Goal: Task Accomplishment & Management: Complete application form

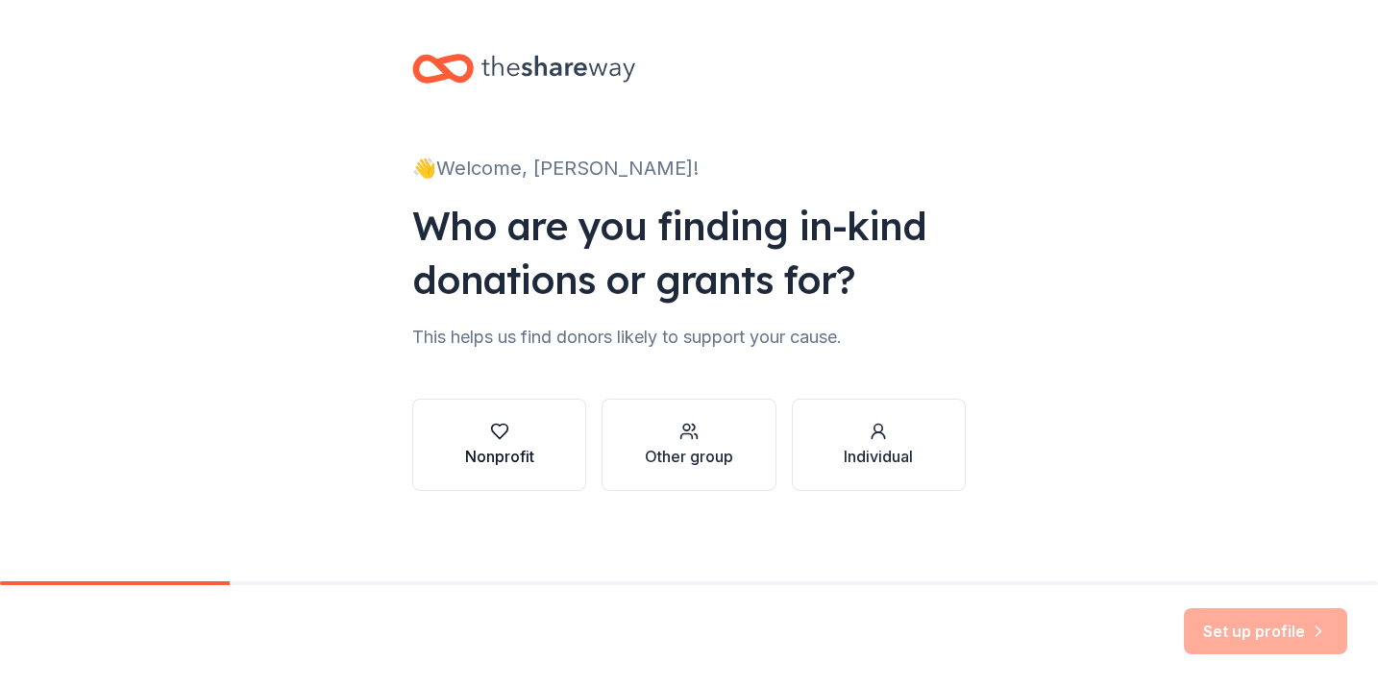
click at [530, 459] on button "Nonprofit" at bounding box center [499, 445] width 174 height 92
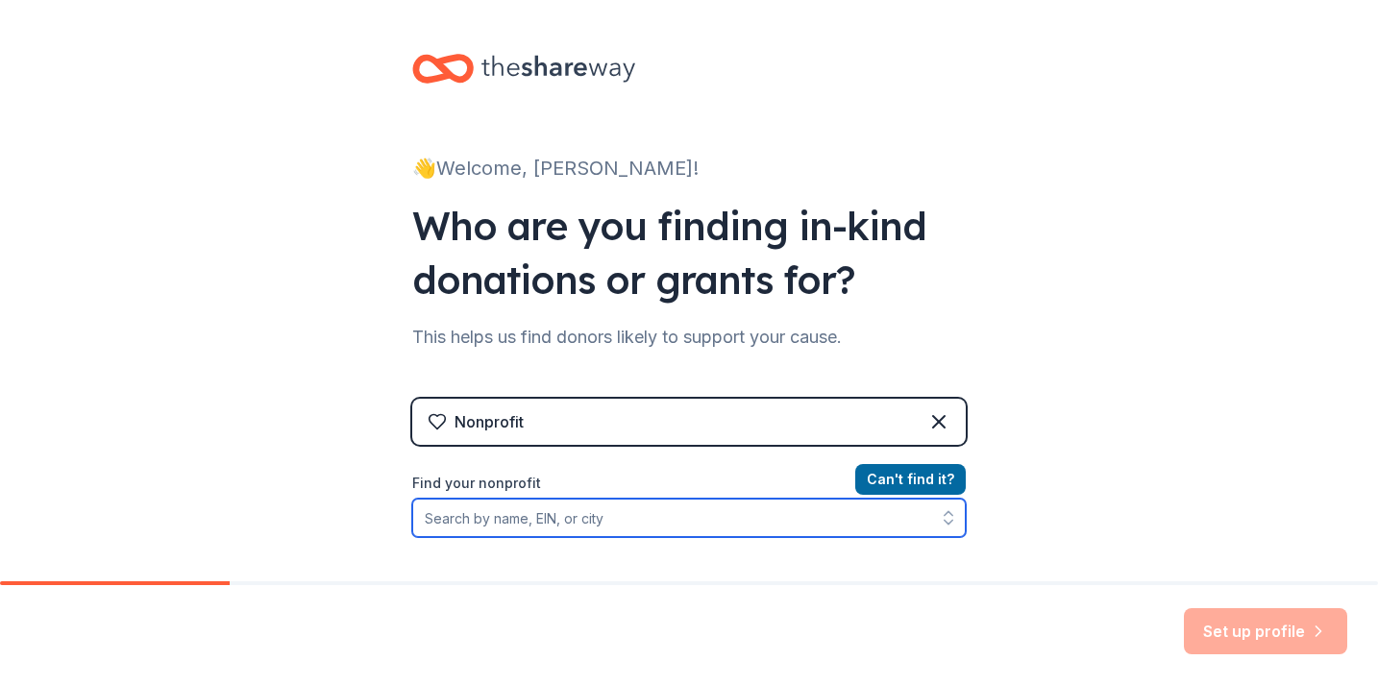
click at [540, 522] on input "Find your nonprofit" at bounding box center [688, 518] width 553 height 38
type input "[GEOGRAPHIC_DATA]"
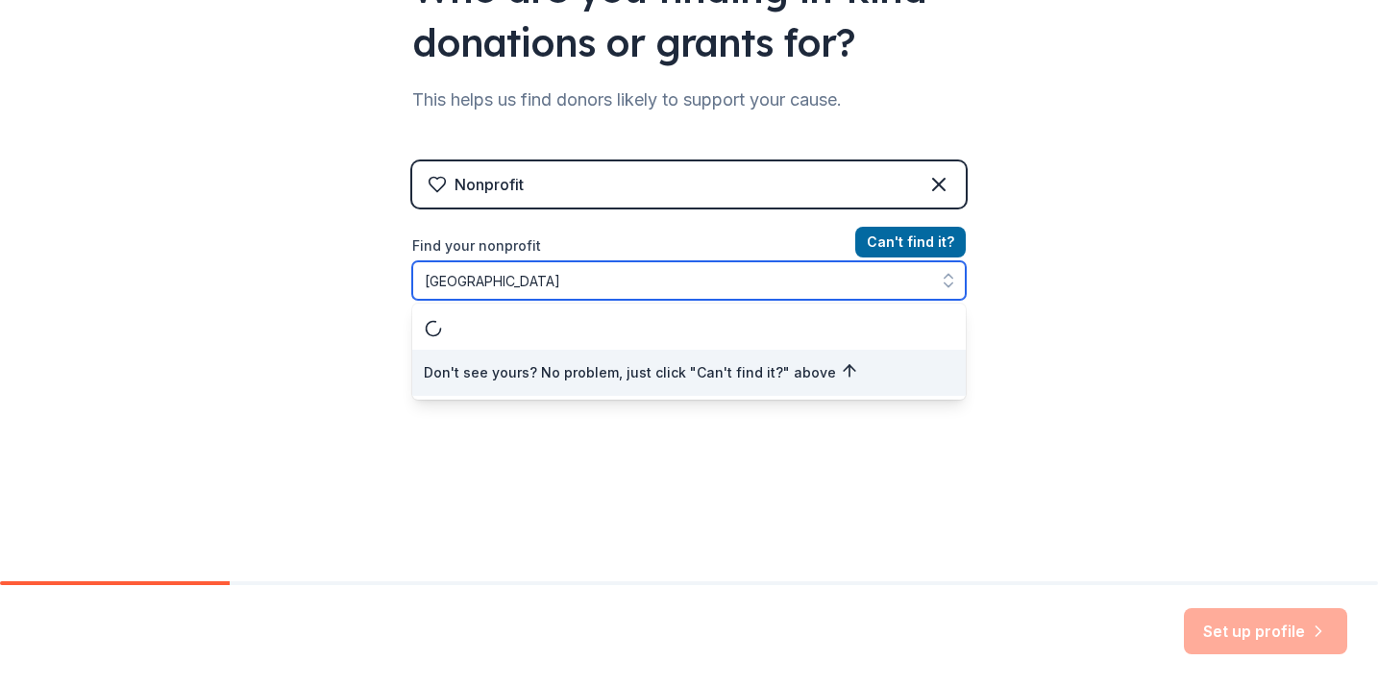
scroll to position [236, 0]
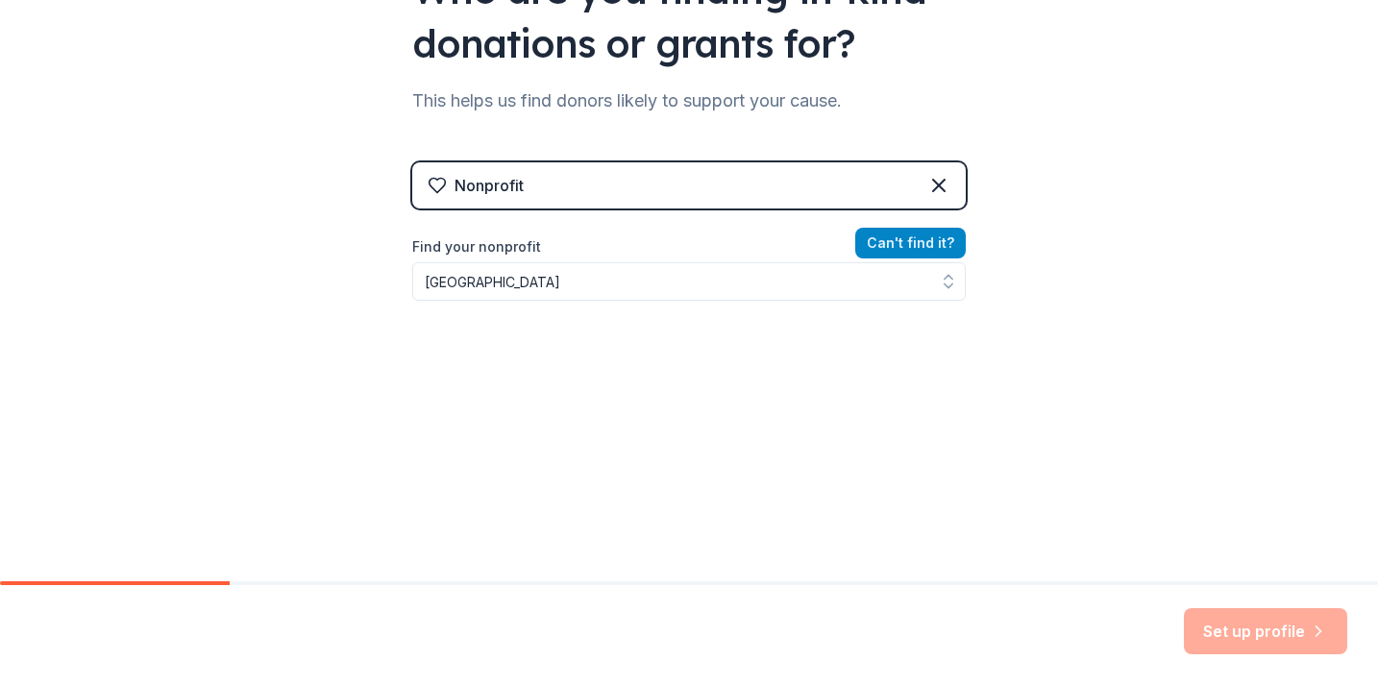
click at [924, 248] on div "Nonprofit Can ' t find it? Find your nonprofit [GEOGRAPHIC_DATA]" at bounding box center [688, 327] width 553 height 331
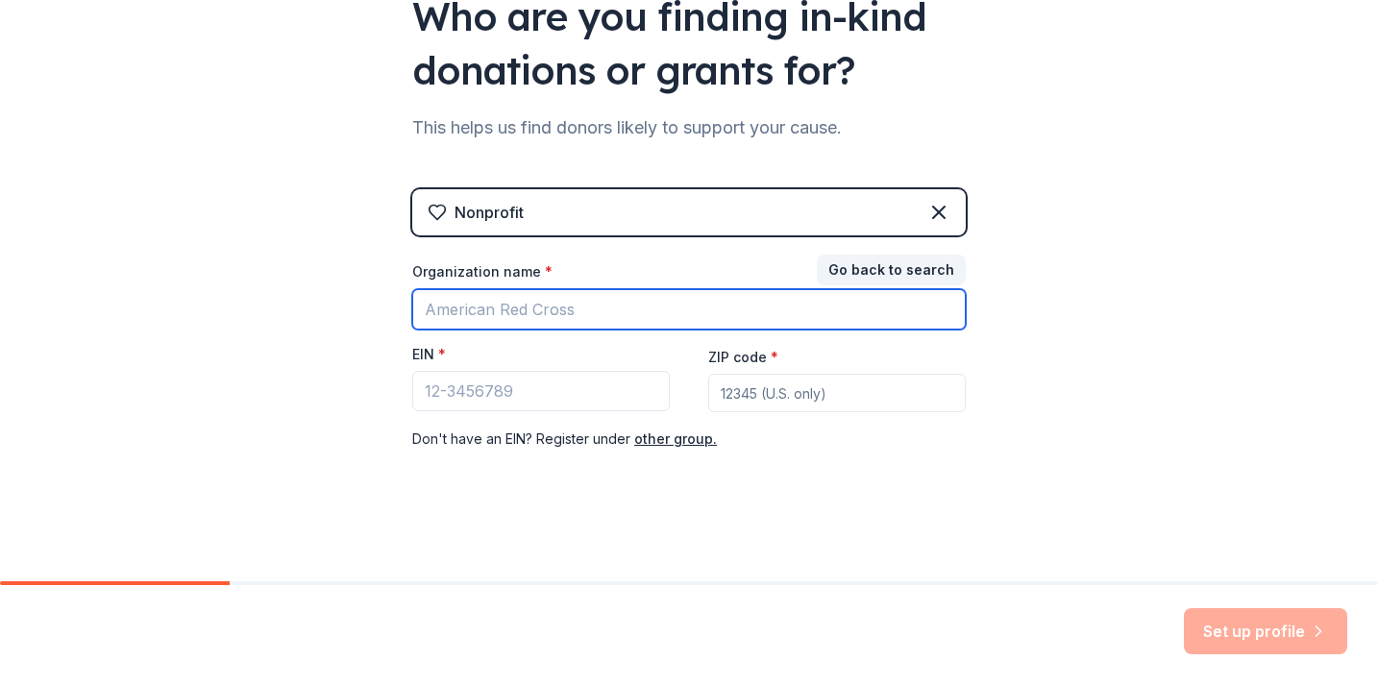
click at [628, 312] on input "Organization name *" at bounding box center [688, 309] width 553 height 40
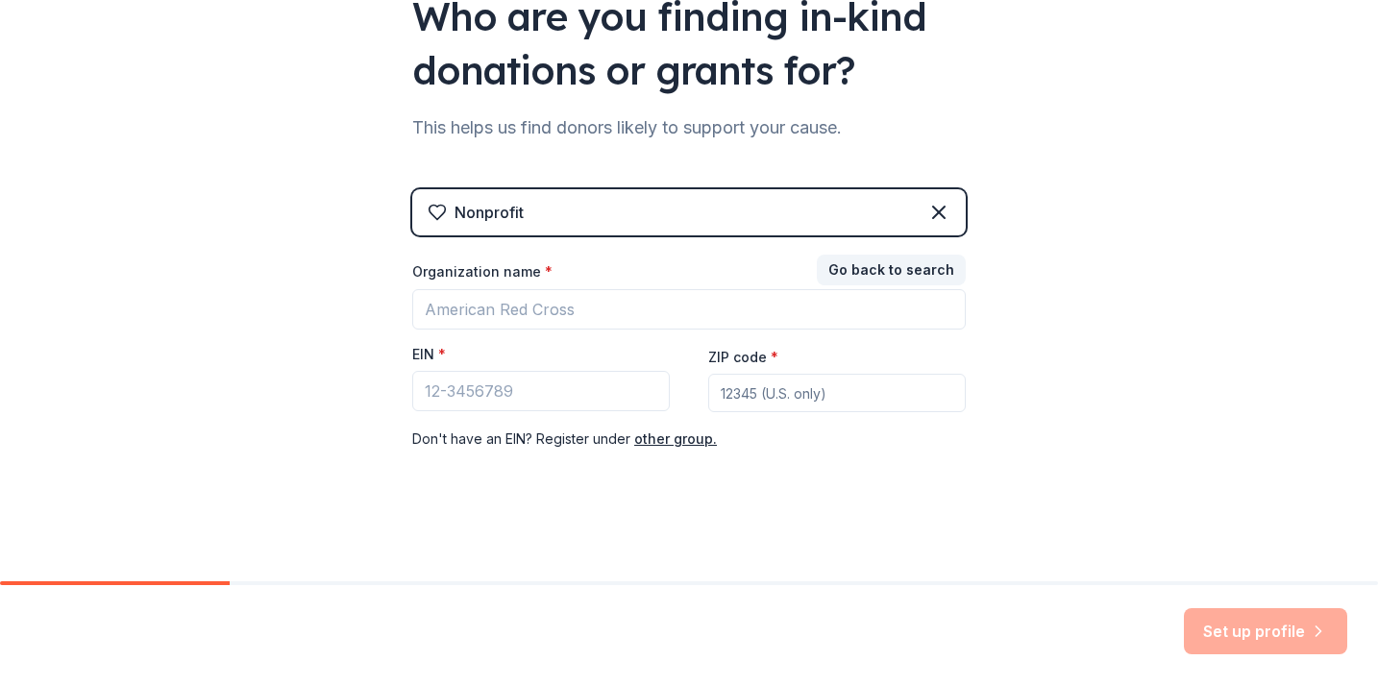
click at [1027, 392] on div "👋 Welcome, [PERSON_NAME]! Who are you finding in-kind donations or grants for? …" at bounding box center [689, 186] width 1378 height 791
click at [687, 443] on button "other group." at bounding box center [675, 439] width 83 height 23
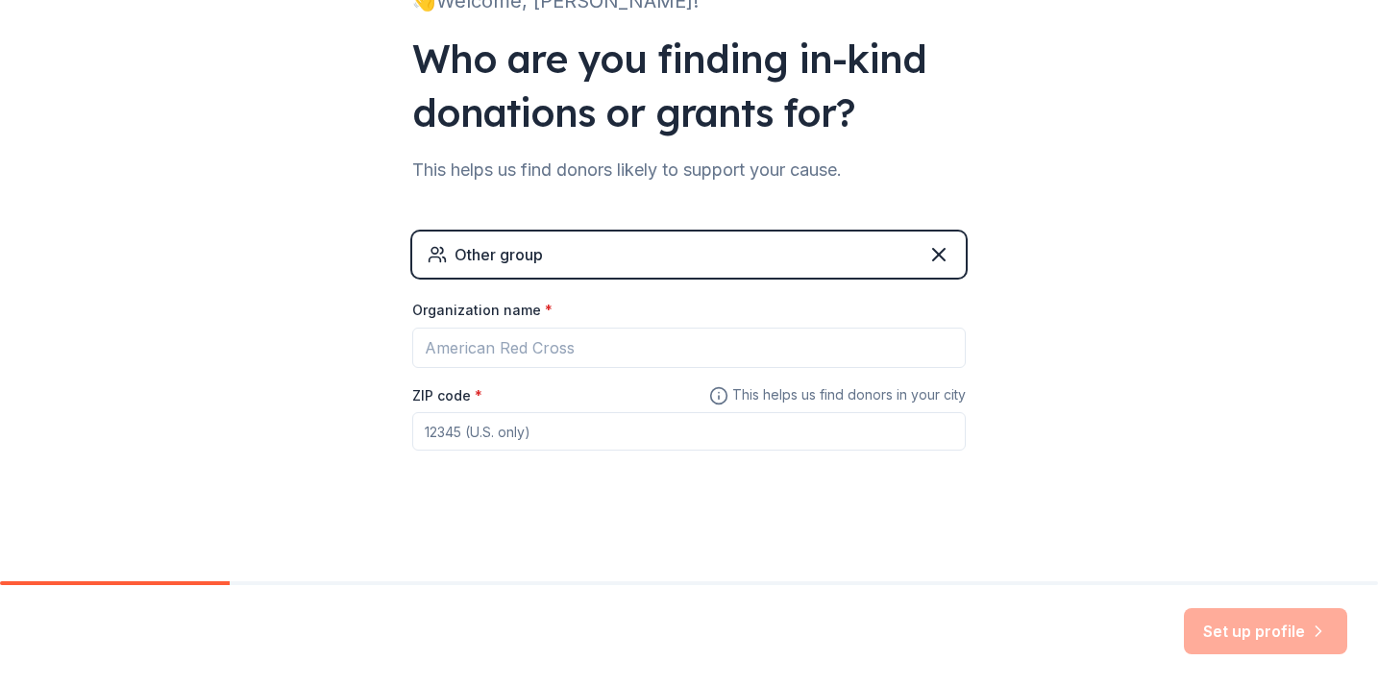
scroll to position [167, 0]
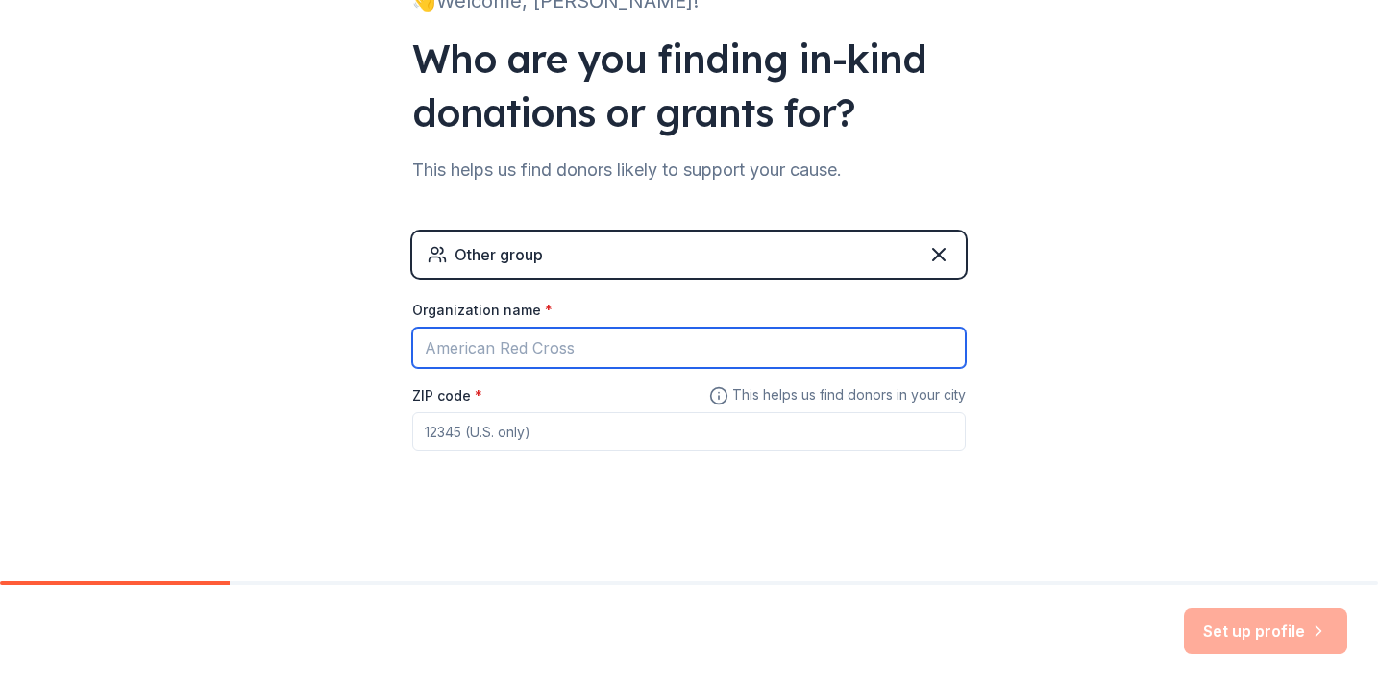
click at [630, 347] on input "Organization name *" at bounding box center [688, 348] width 553 height 40
type input "[GEOGRAPHIC_DATA] CLAWS PTO"
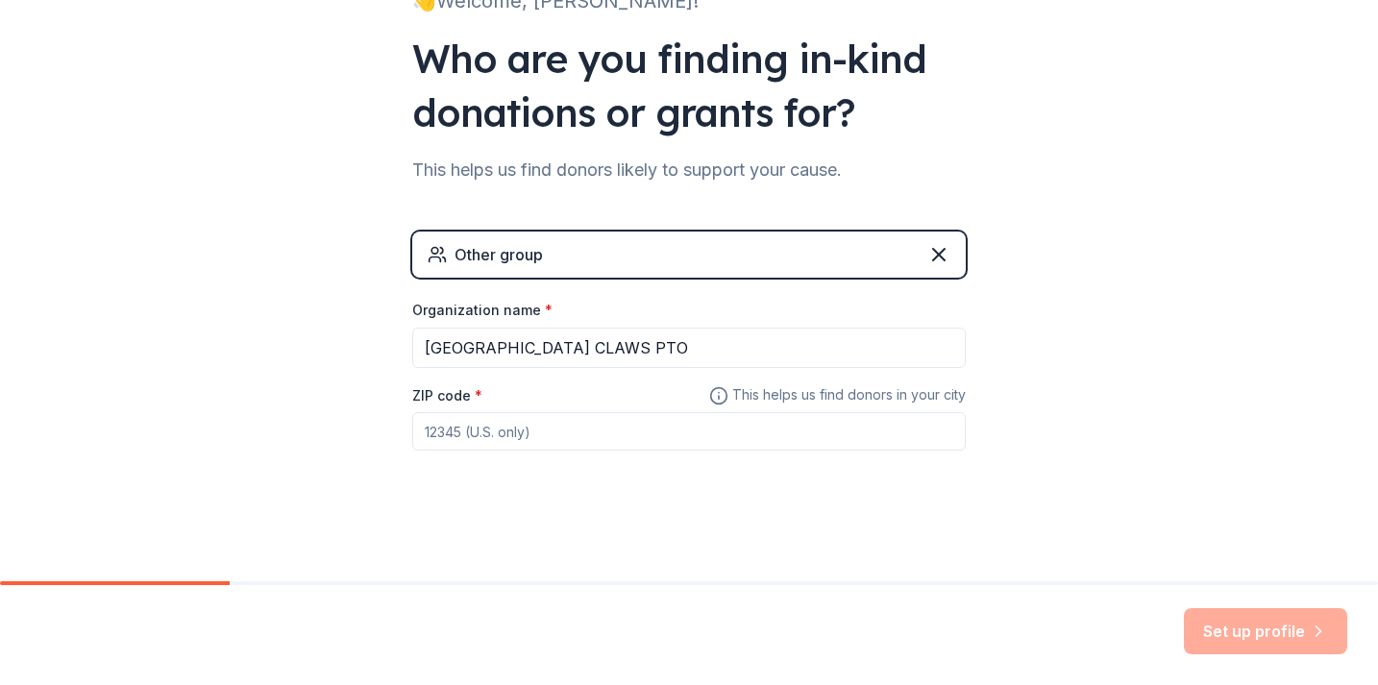
click at [502, 433] on input "ZIP code *" at bounding box center [688, 431] width 553 height 38
type input "70737"
click at [1250, 636] on button "Set up profile" at bounding box center [1265, 631] width 163 height 46
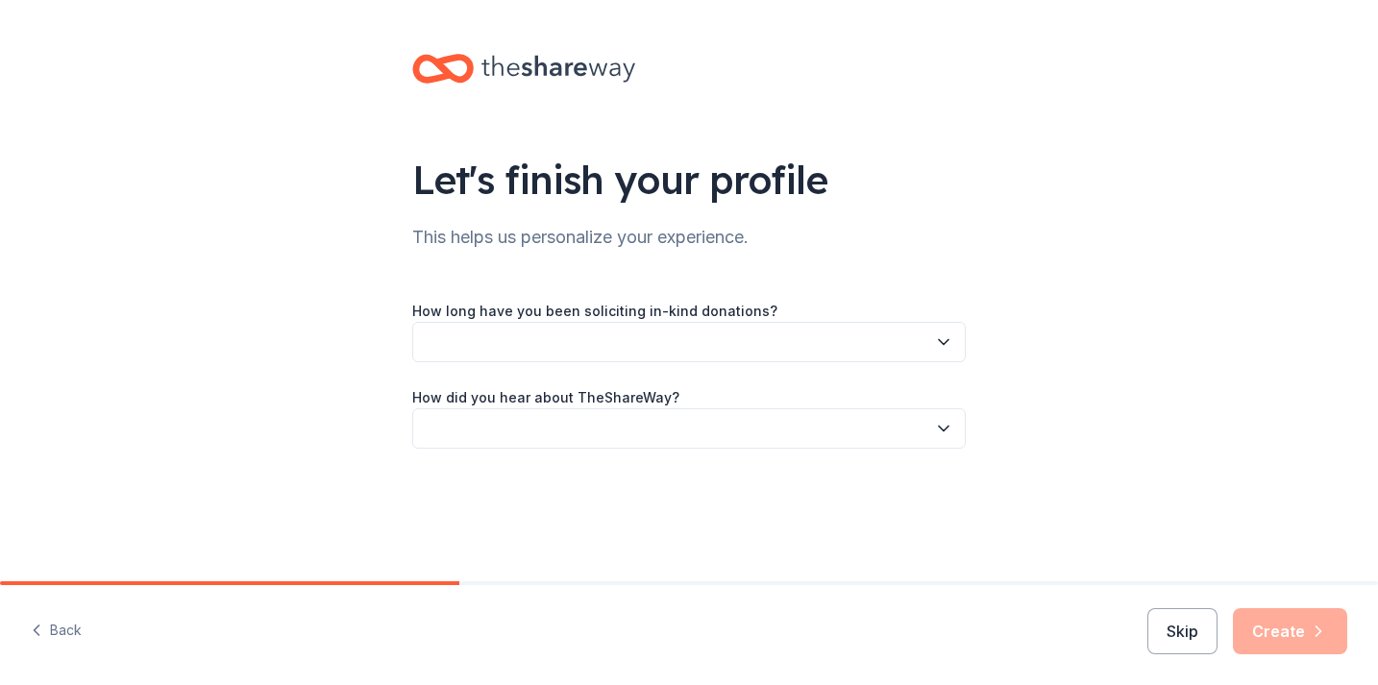
click at [930, 341] on button "button" at bounding box center [688, 342] width 553 height 40
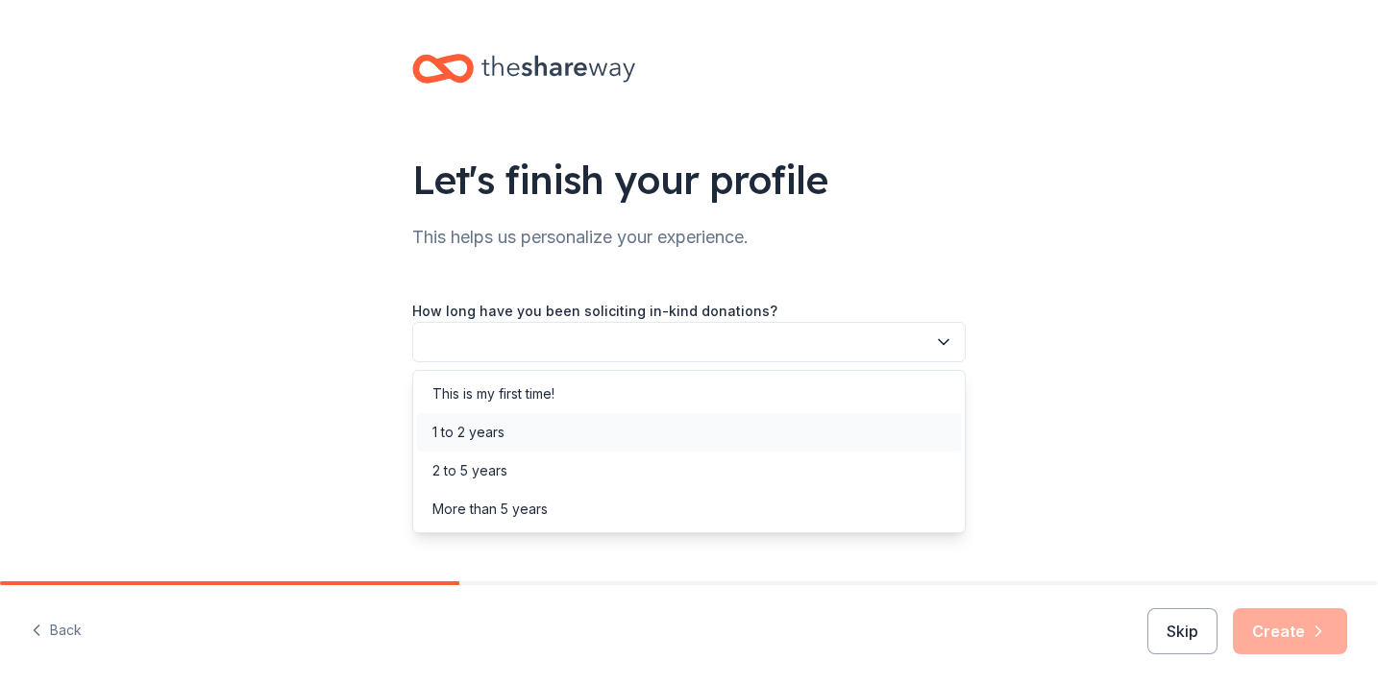
click at [909, 431] on div "1 to 2 years" at bounding box center [689, 432] width 544 height 38
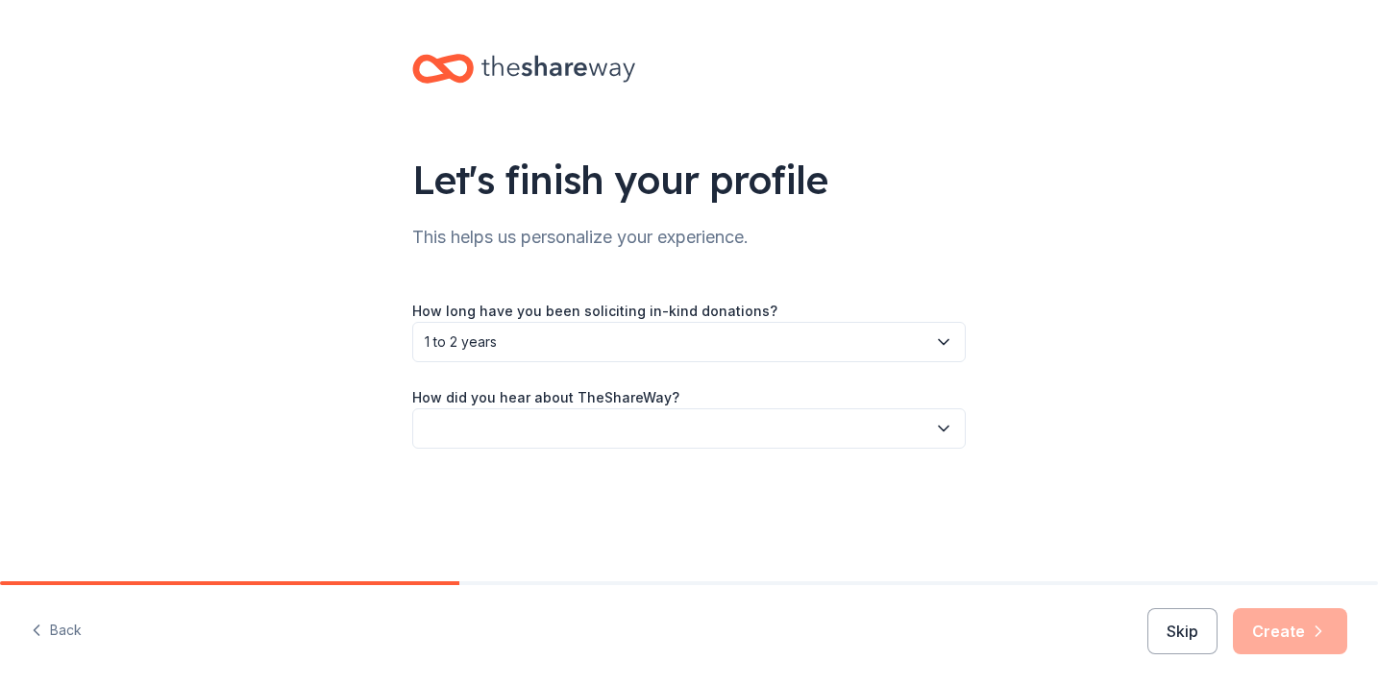
click at [893, 425] on button "button" at bounding box center [688, 428] width 553 height 40
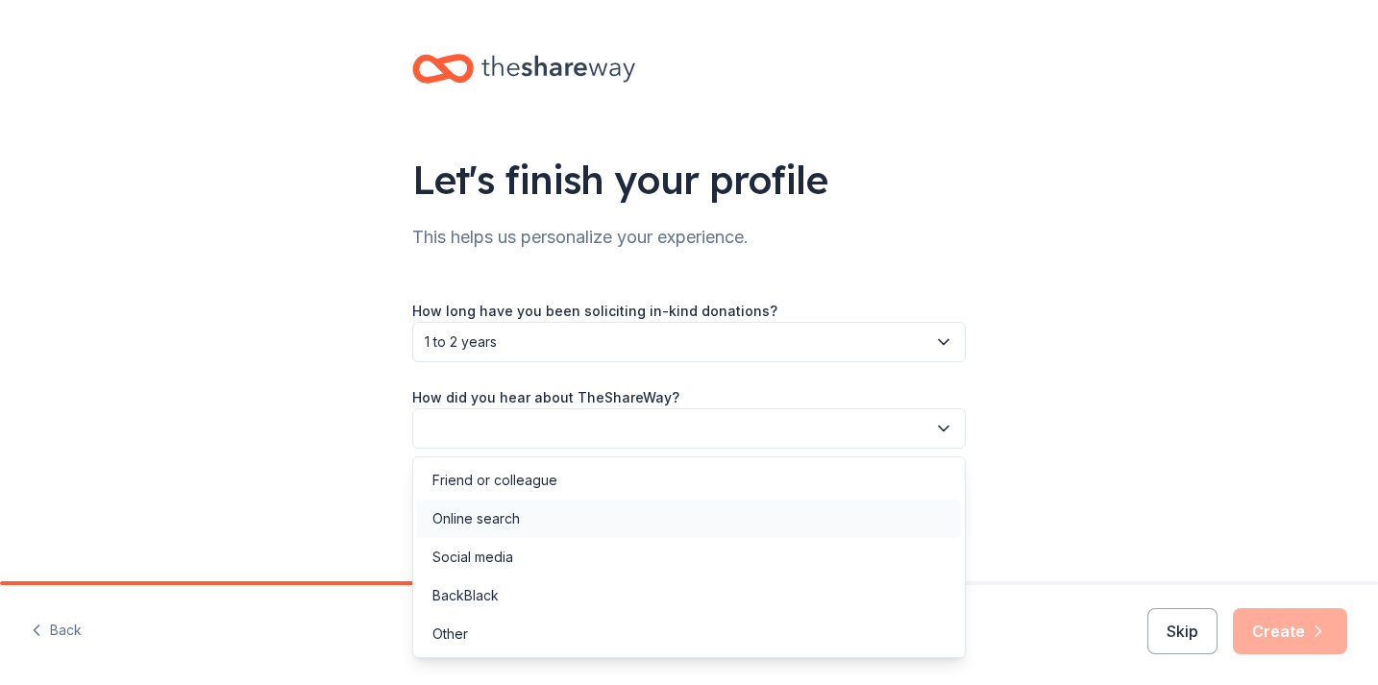
click at [857, 519] on div "Online search" at bounding box center [689, 519] width 544 height 38
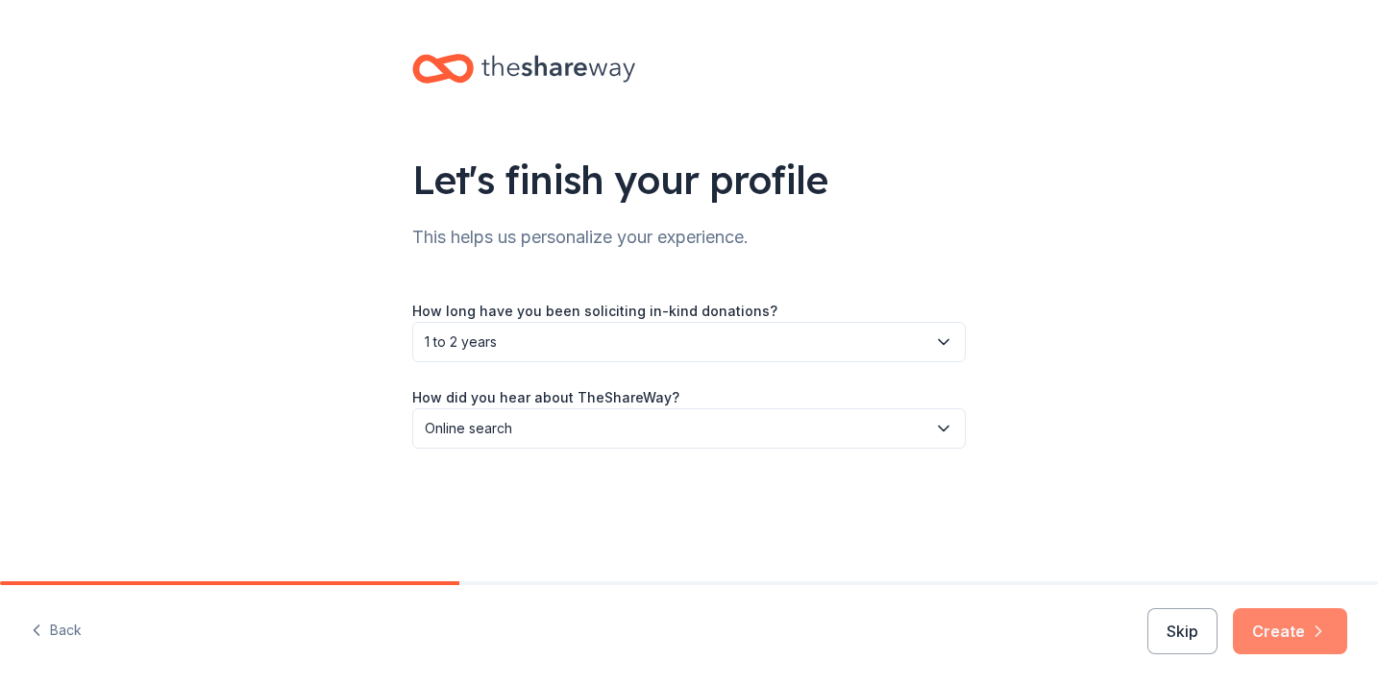
click at [1306, 630] on button "Create" at bounding box center [1290, 631] width 114 height 46
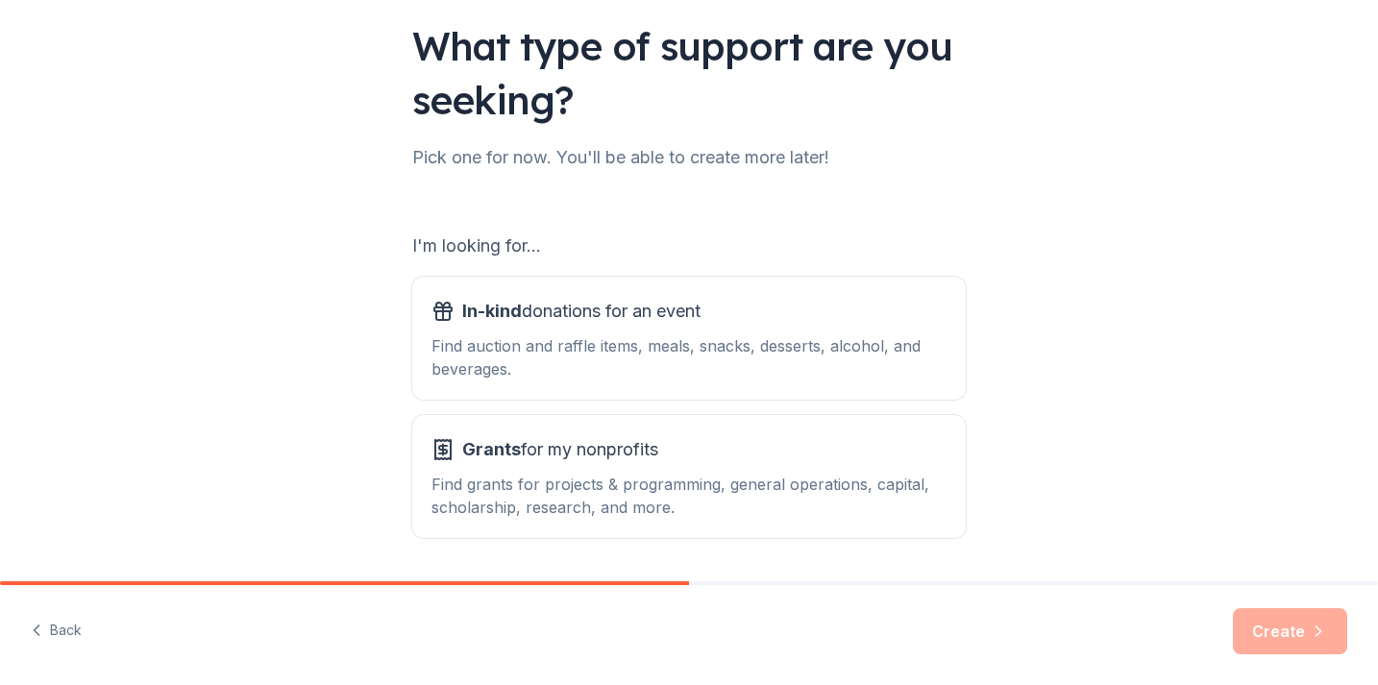
scroll to position [194, 0]
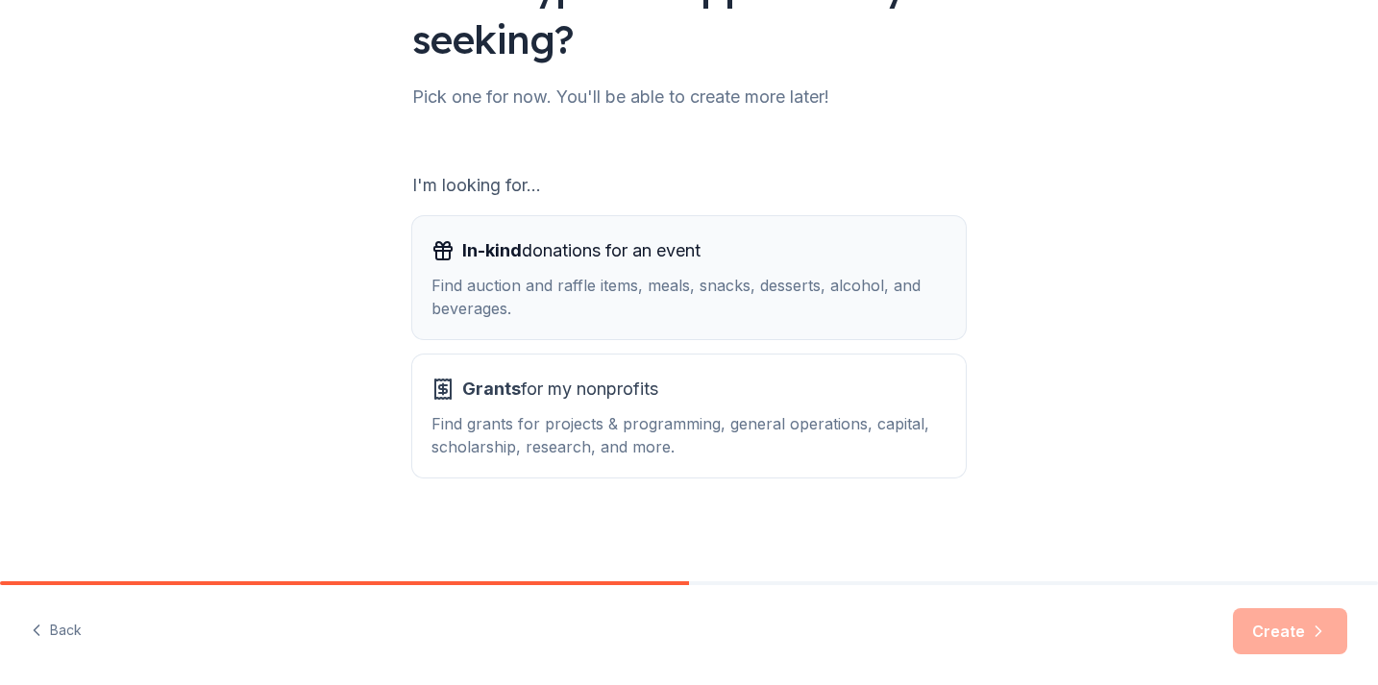
click at [821, 270] on div "In-kind donations for an event Find auction and raffle items, meals, snacks, de…" at bounding box center [688, 277] width 515 height 85
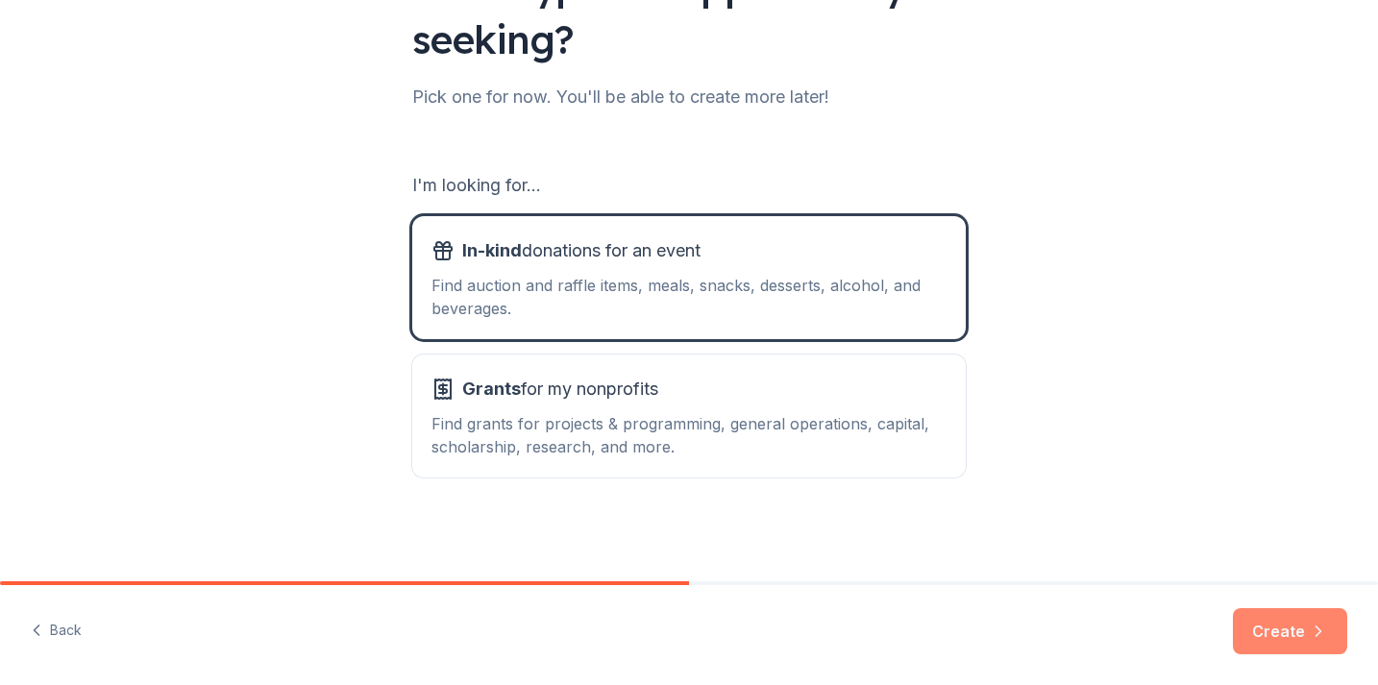
click at [1261, 631] on button "Create" at bounding box center [1290, 631] width 114 height 46
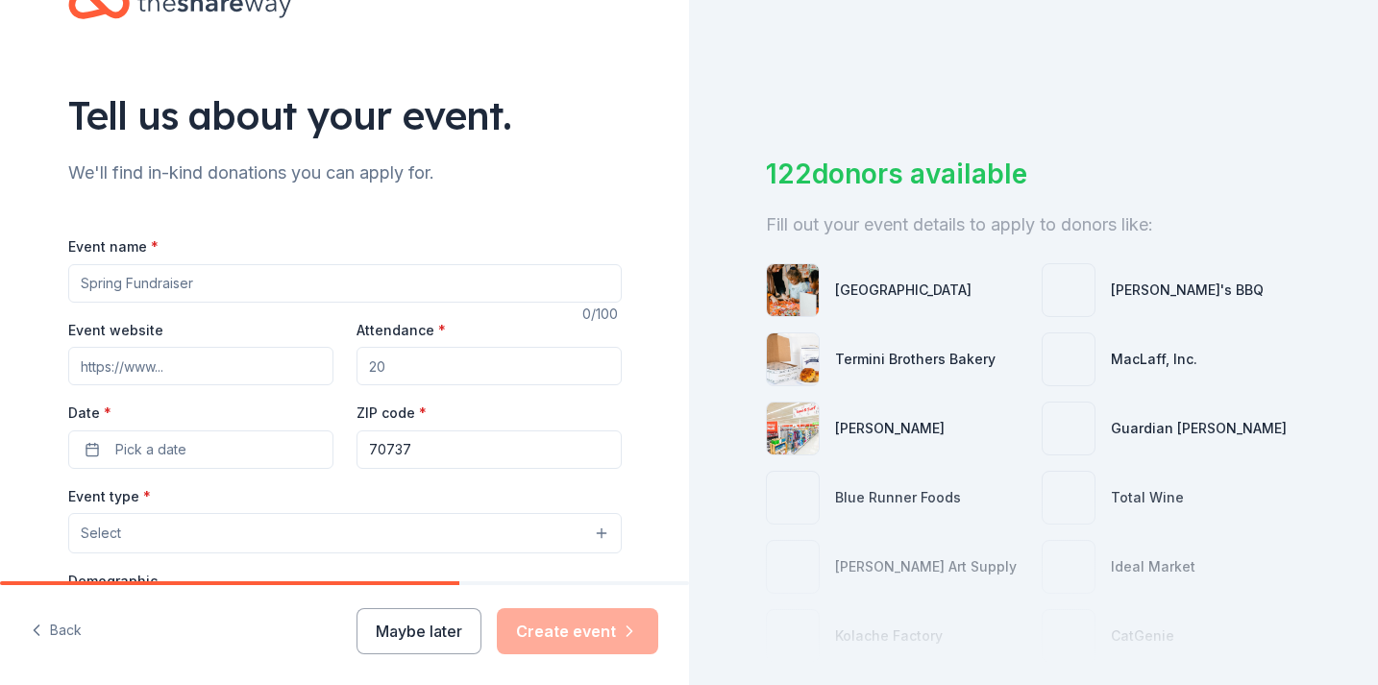
scroll to position [87, 0]
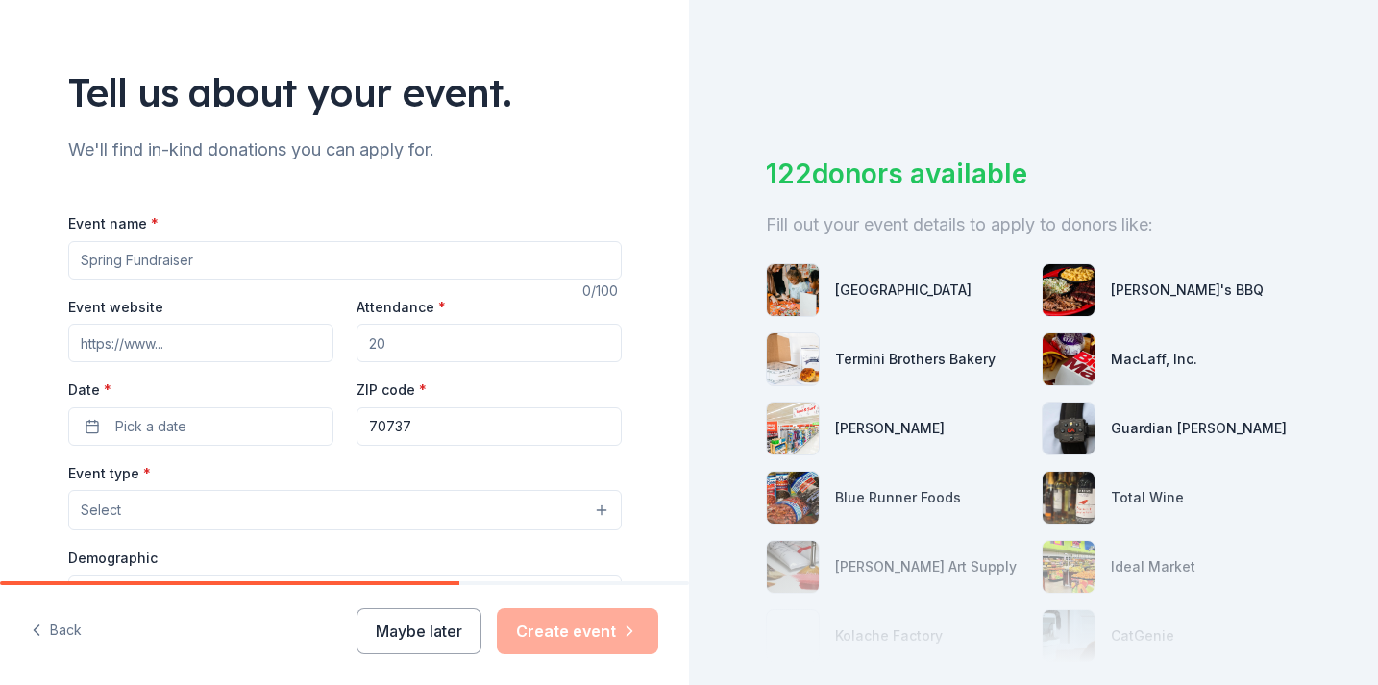
click at [352, 257] on input "Event name *" at bounding box center [344, 260] width 553 height 38
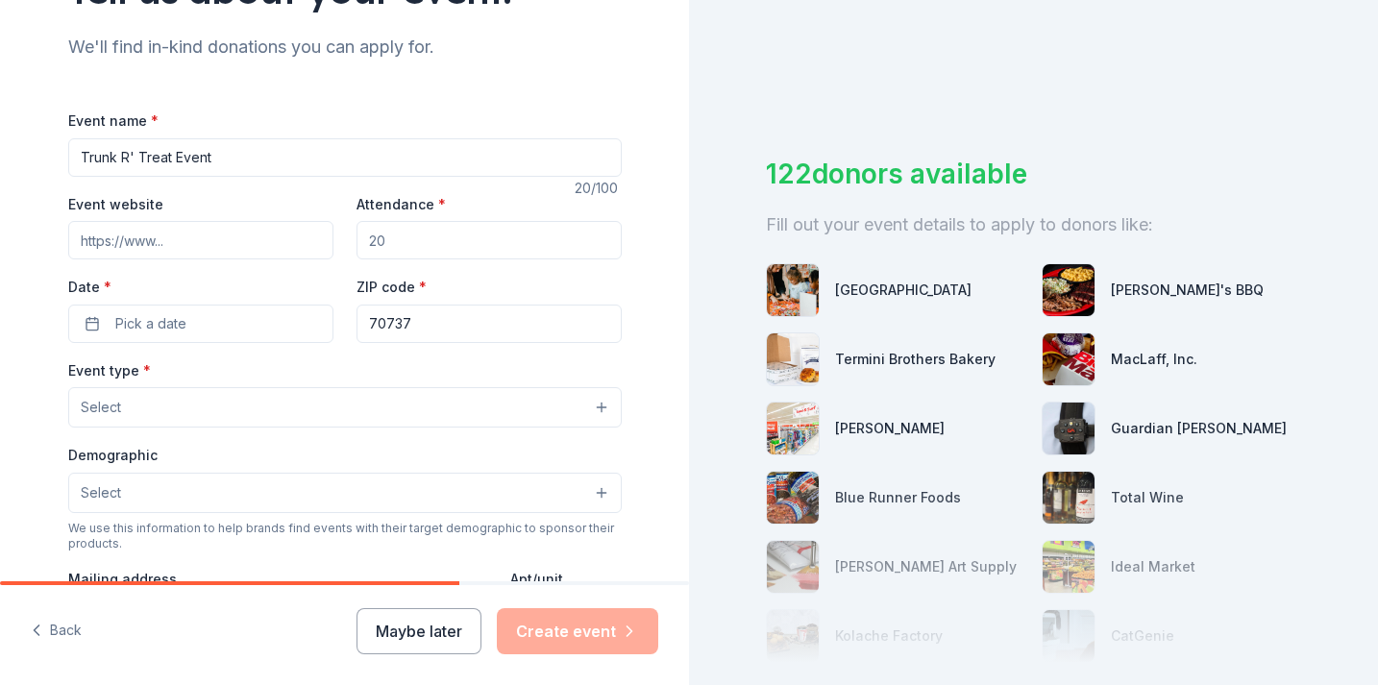
scroll to position [211, 0]
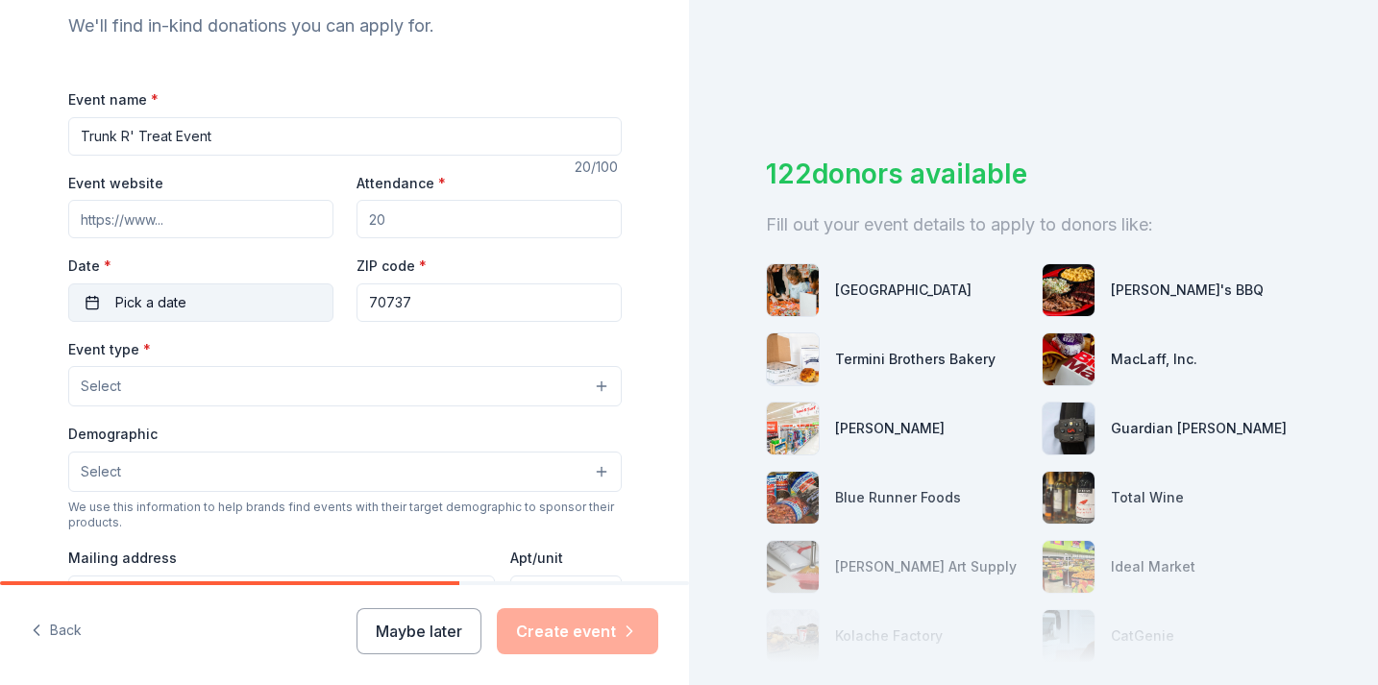
type input "Trunk R' Treat Event"
click at [287, 309] on button "Pick a date" at bounding box center [200, 302] width 265 height 38
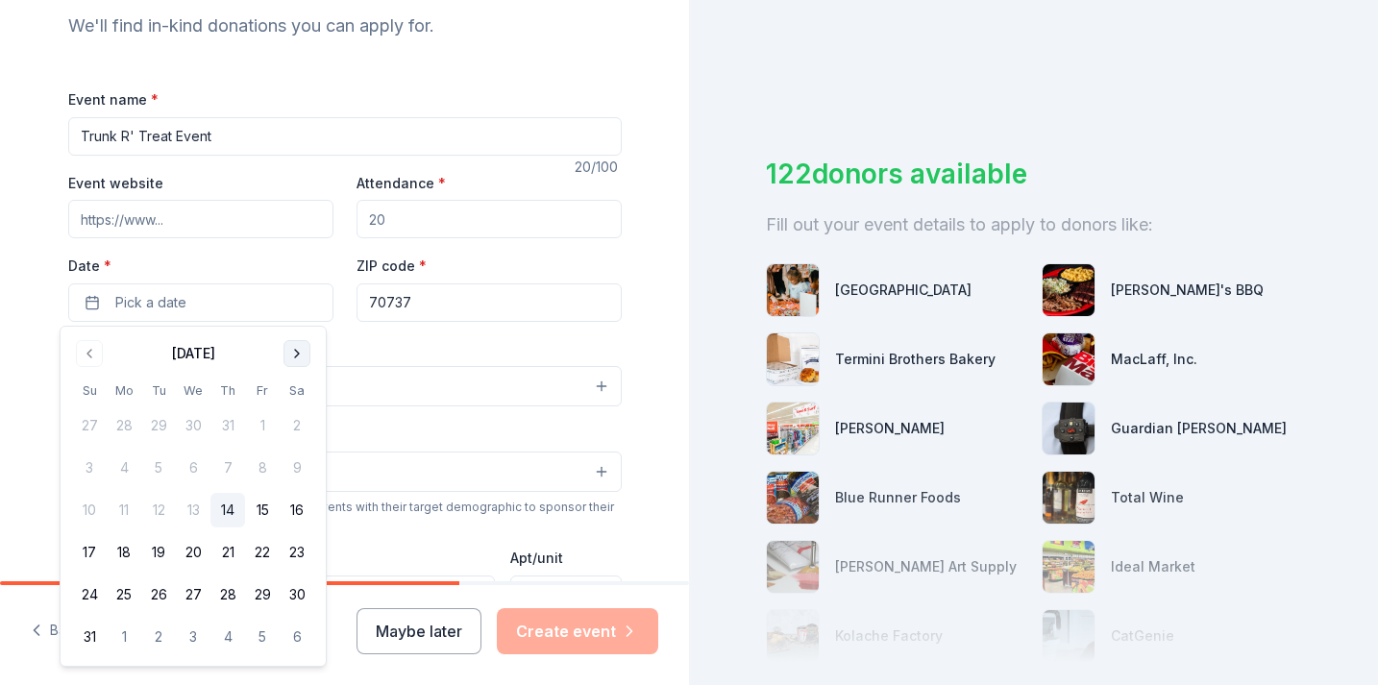
click at [306, 352] on button "Go to next month" at bounding box center [296, 353] width 27 height 27
click at [306, 429] on button "4" at bounding box center [297, 425] width 35 height 35
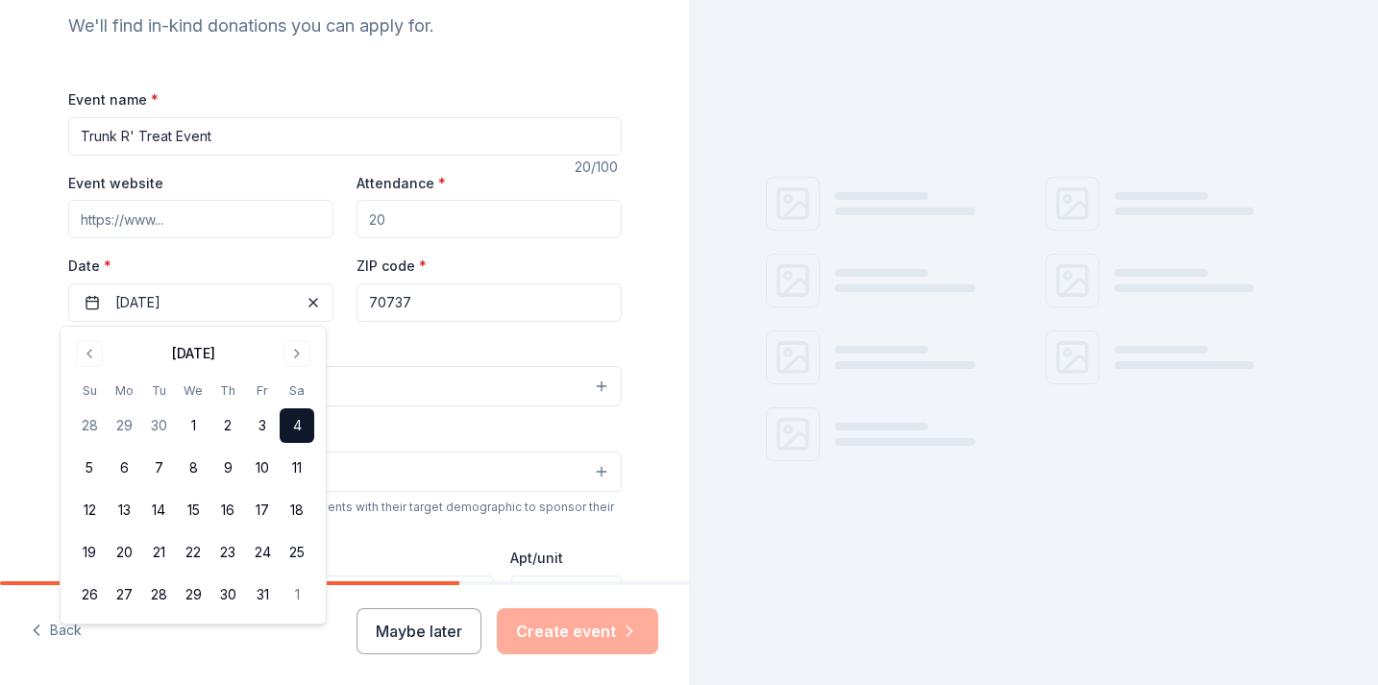
click at [464, 221] on input "Attendance *" at bounding box center [488, 219] width 265 height 38
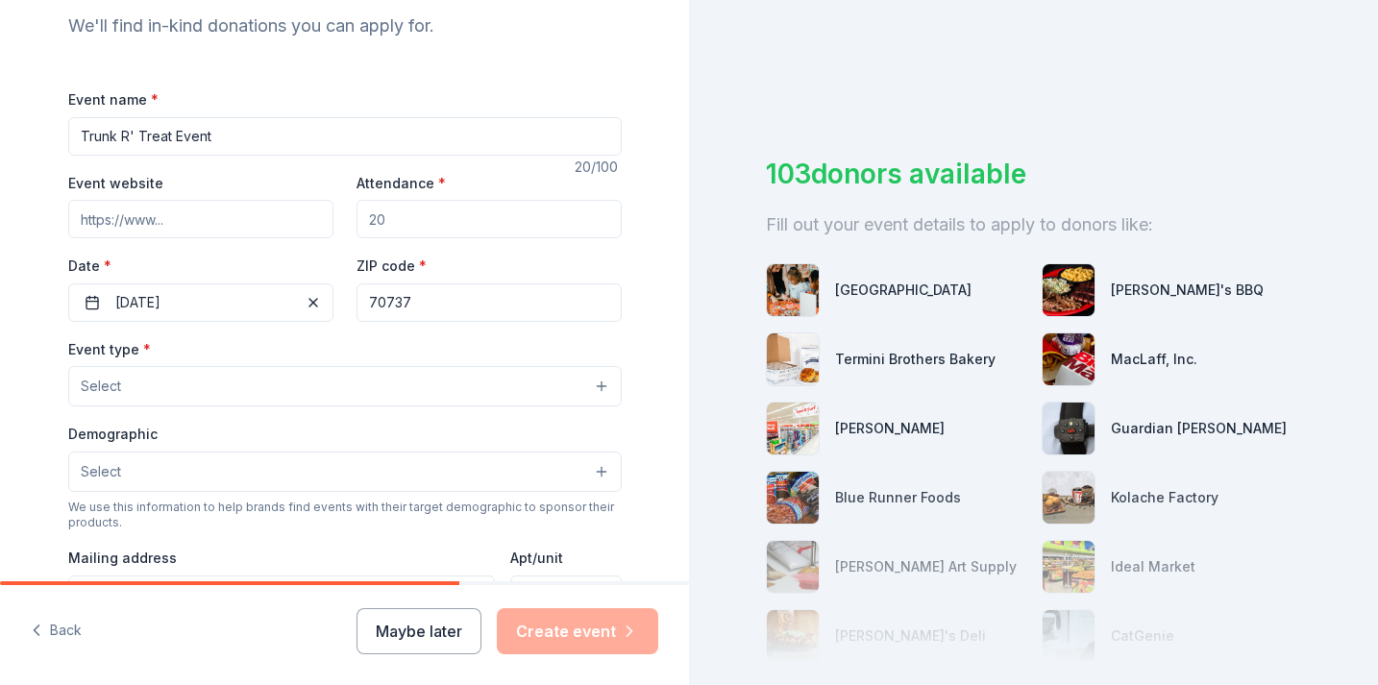
drag, startPoint x: 464, startPoint y: 221, endPoint x: 372, endPoint y: 218, distance: 92.3
click at [371, 218] on input "Attendance *" at bounding box center [488, 219] width 265 height 38
type input "500"
click at [168, 210] on input "Event website" at bounding box center [200, 219] width 265 height 38
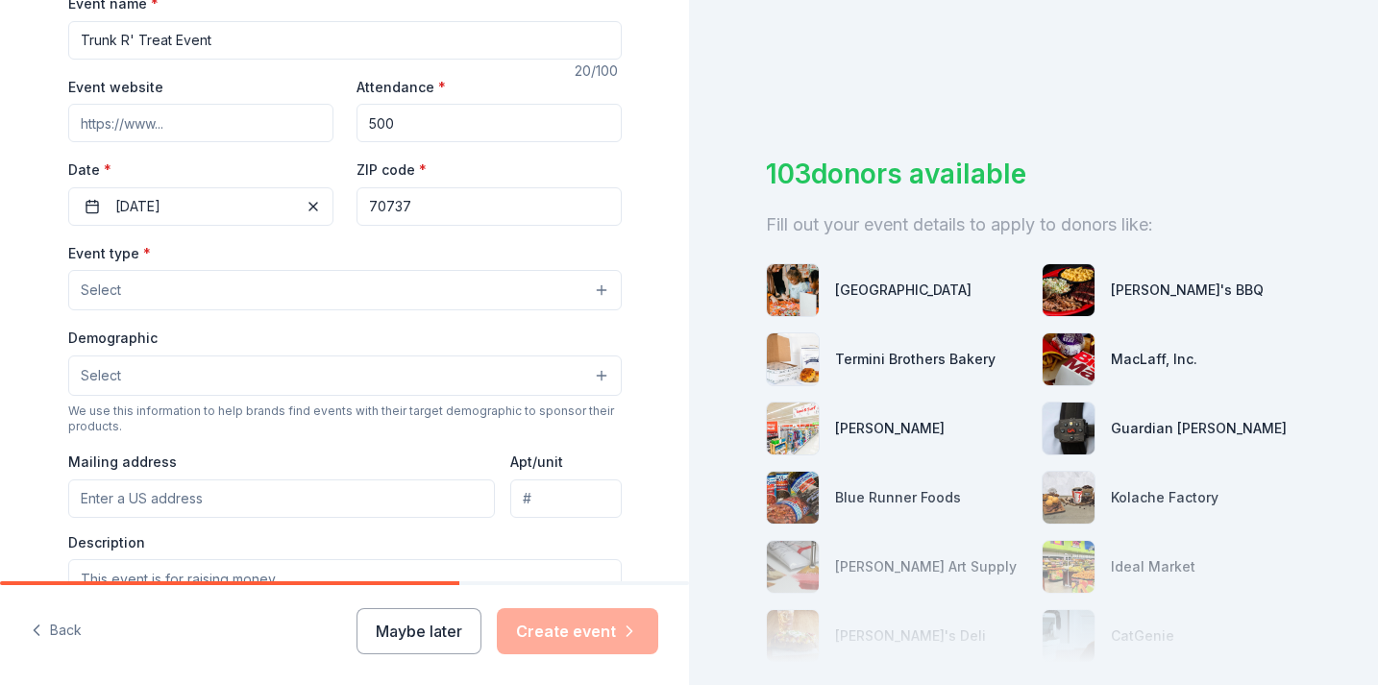
scroll to position [315, 0]
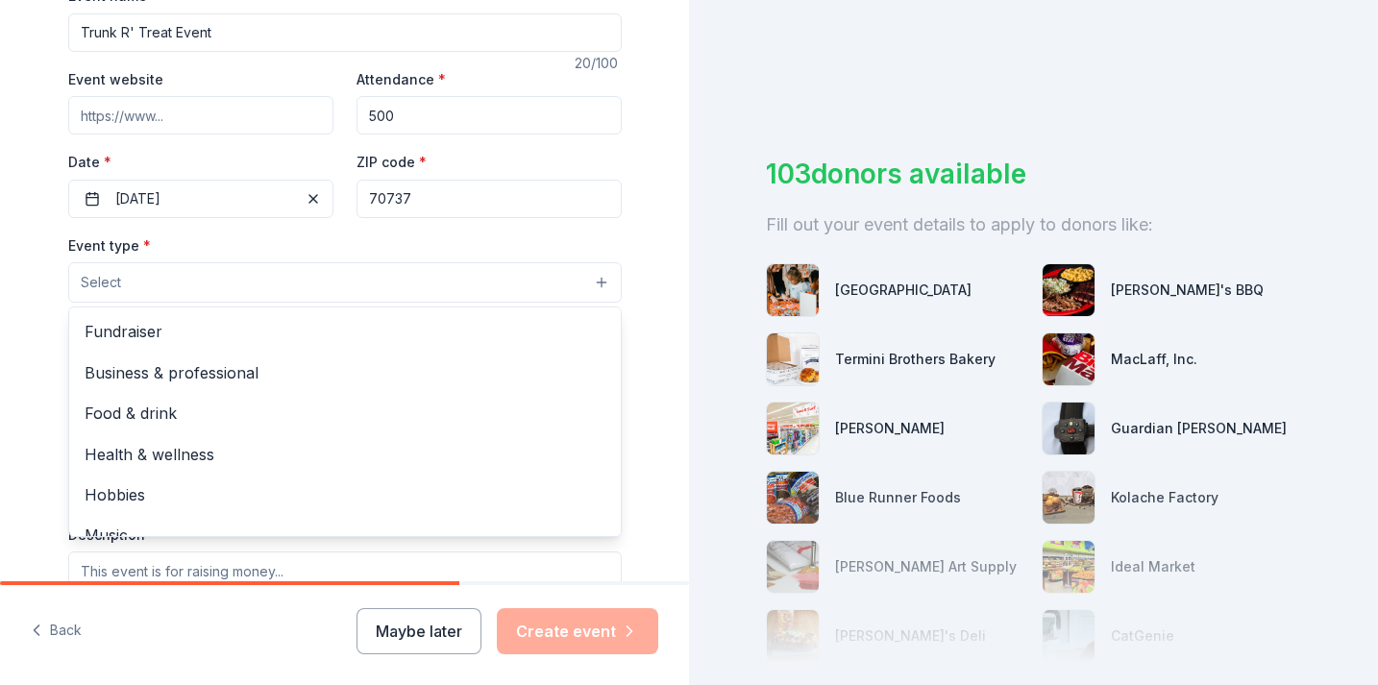
click at [591, 276] on button "Select" at bounding box center [344, 282] width 553 height 40
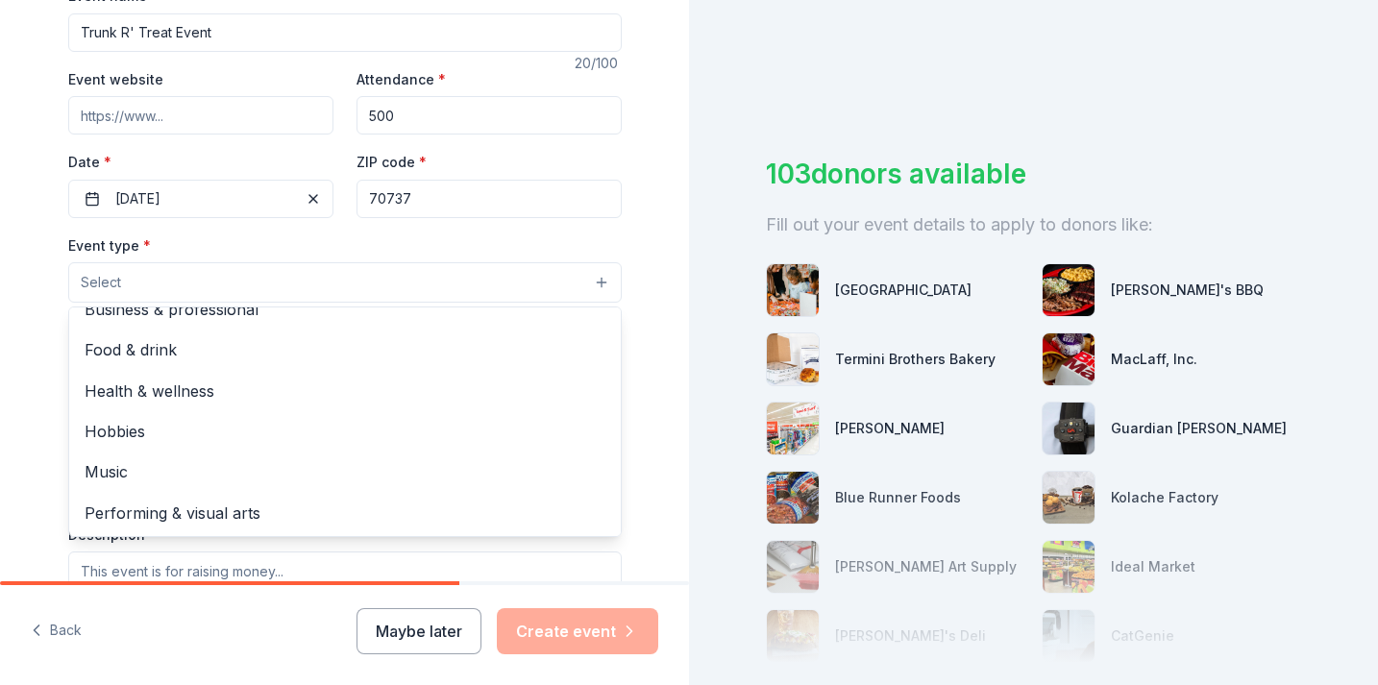
scroll to position [0, 0]
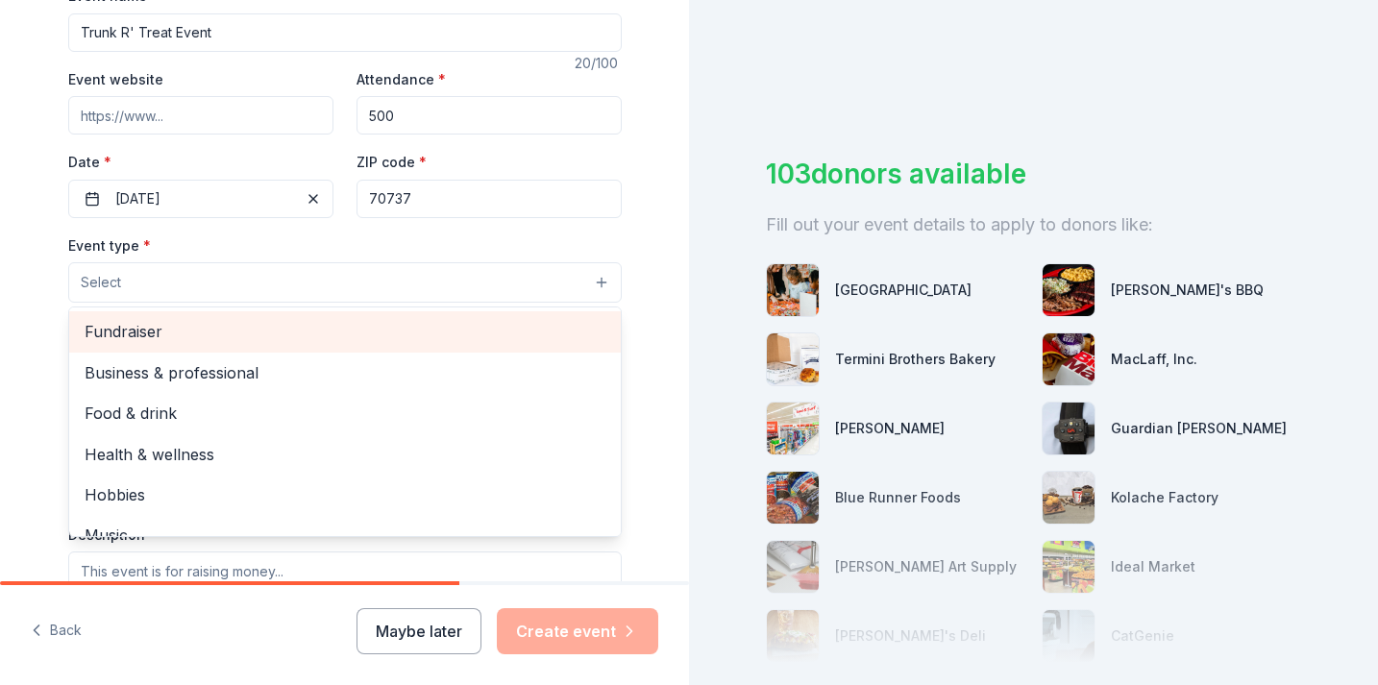
click at [547, 338] on span "Fundraiser" at bounding box center [345, 331] width 521 height 25
click at [488, 341] on span "Business & professional" at bounding box center [345, 333] width 521 height 25
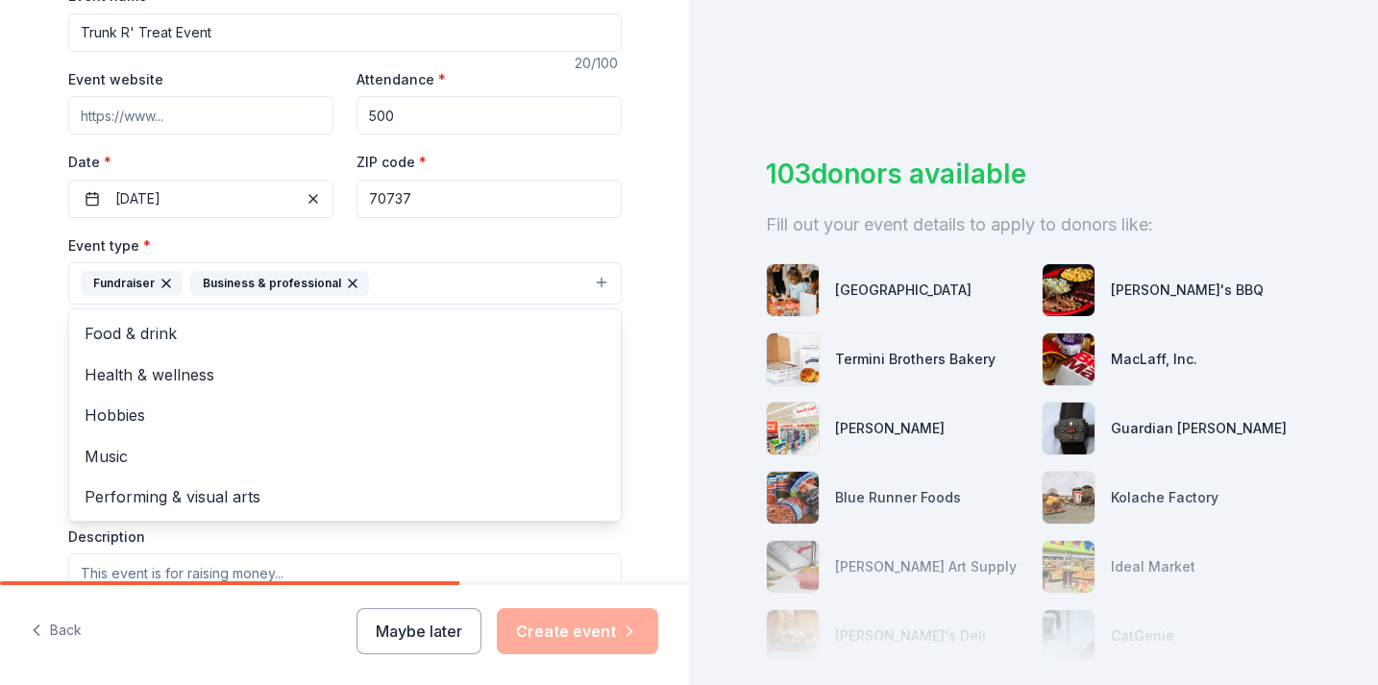
click at [666, 241] on div "Tell us about your event. We'll find in-kind donations you can apply for. Event…" at bounding box center [344, 325] width 689 height 1281
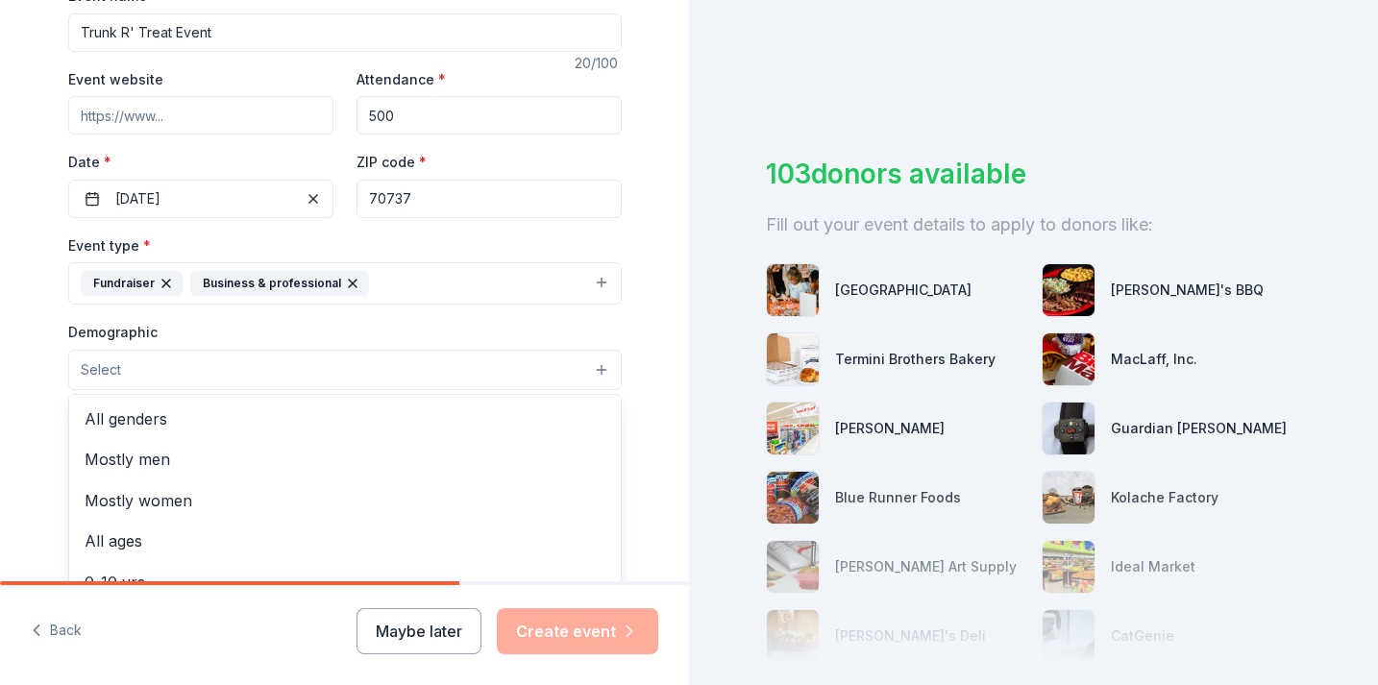
click at [565, 387] on button "Select" at bounding box center [344, 370] width 553 height 40
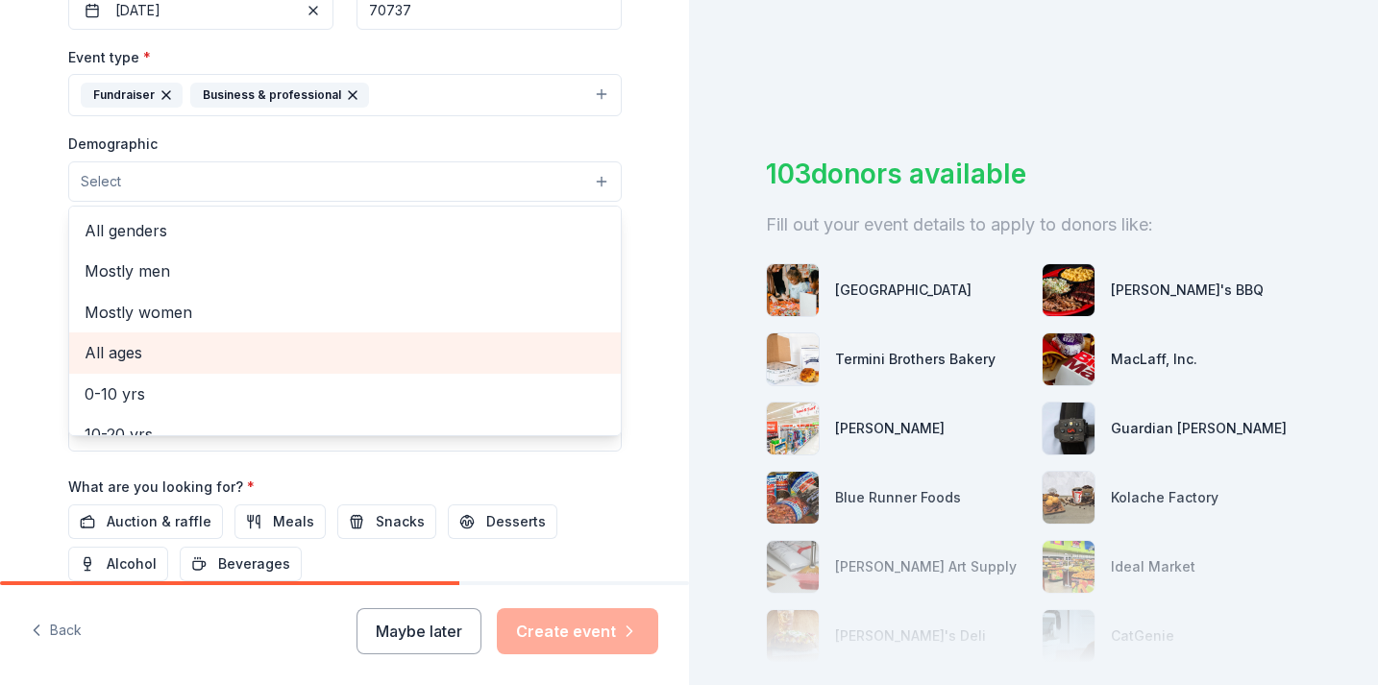
click at [494, 343] on span "All ages" at bounding box center [345, 352] width 521 height 25
click at [494, 366] on span "0-10 yrs" at bounding box center [345, 354] width 521 height 25
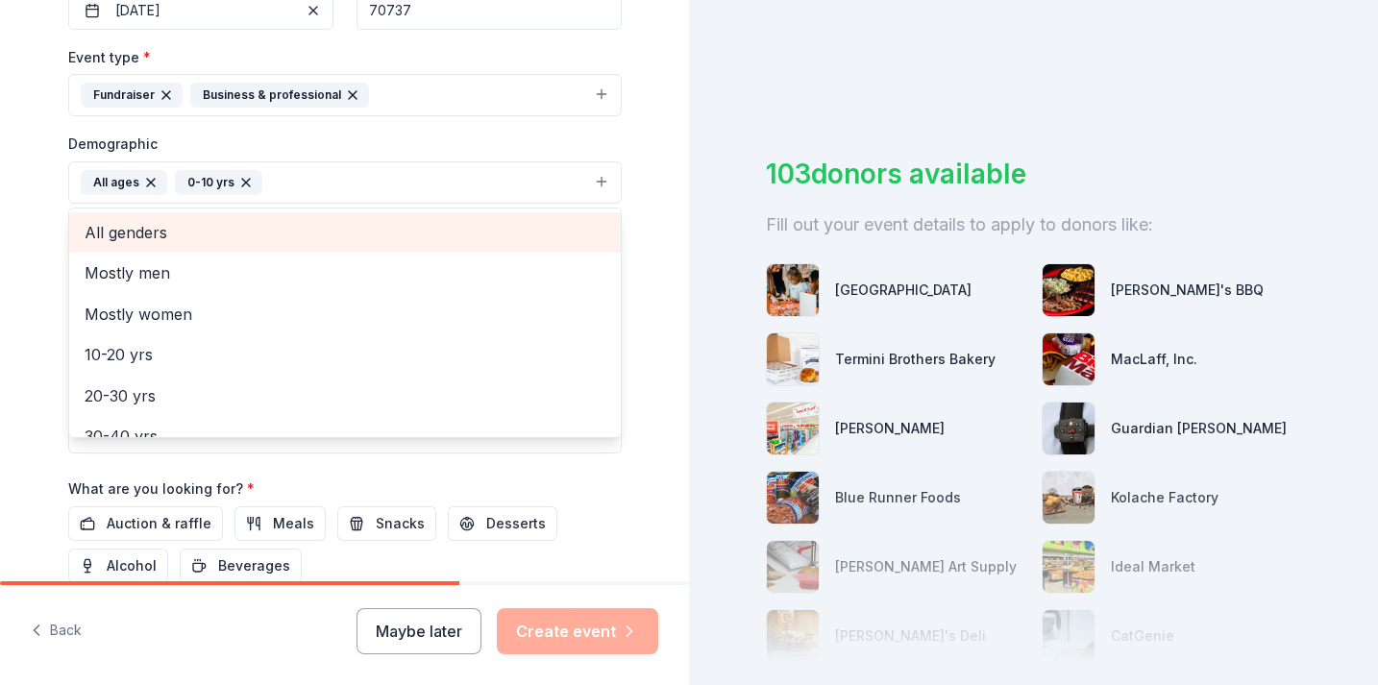
click at [550, 233] on span "All genders" at bounding box center [345, 232] width 521 height 25
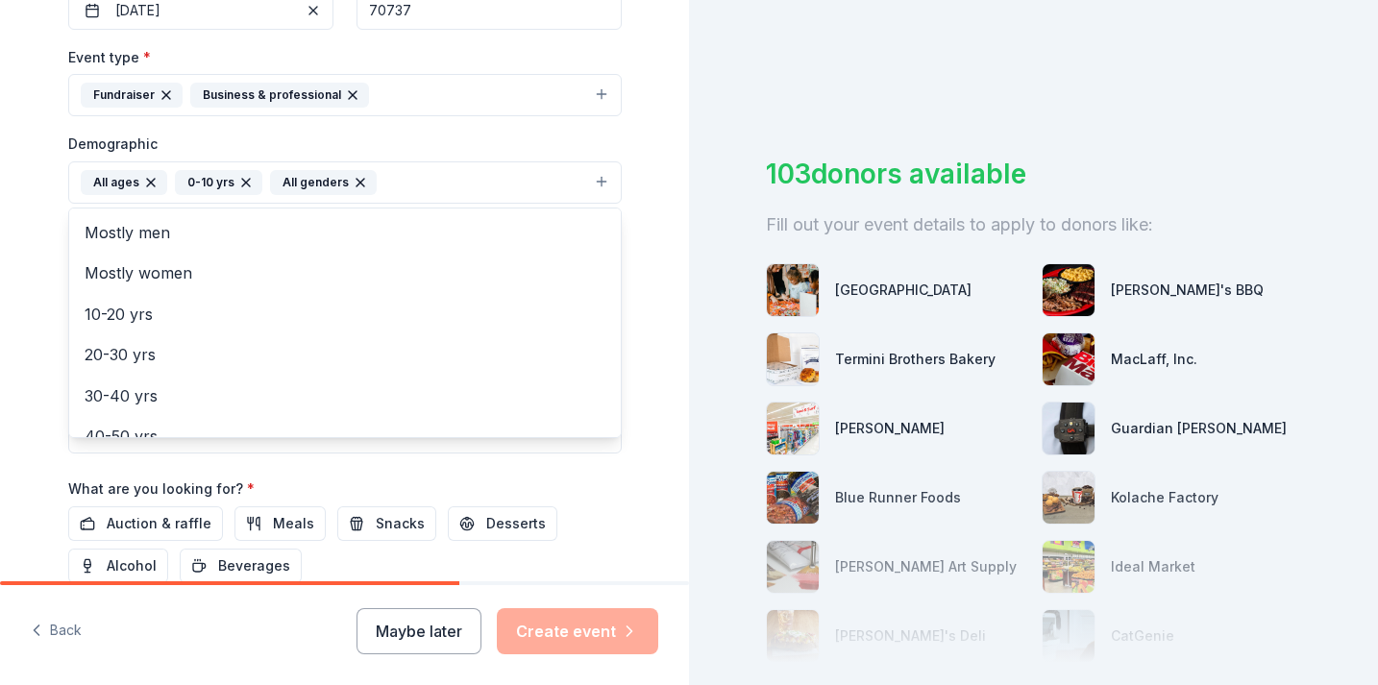
click at [651, 201] on div "Tell us about your event. We'll find in-kind donations you can apply for. Event…" at bounding box center [344, 137] width 689 height 1283
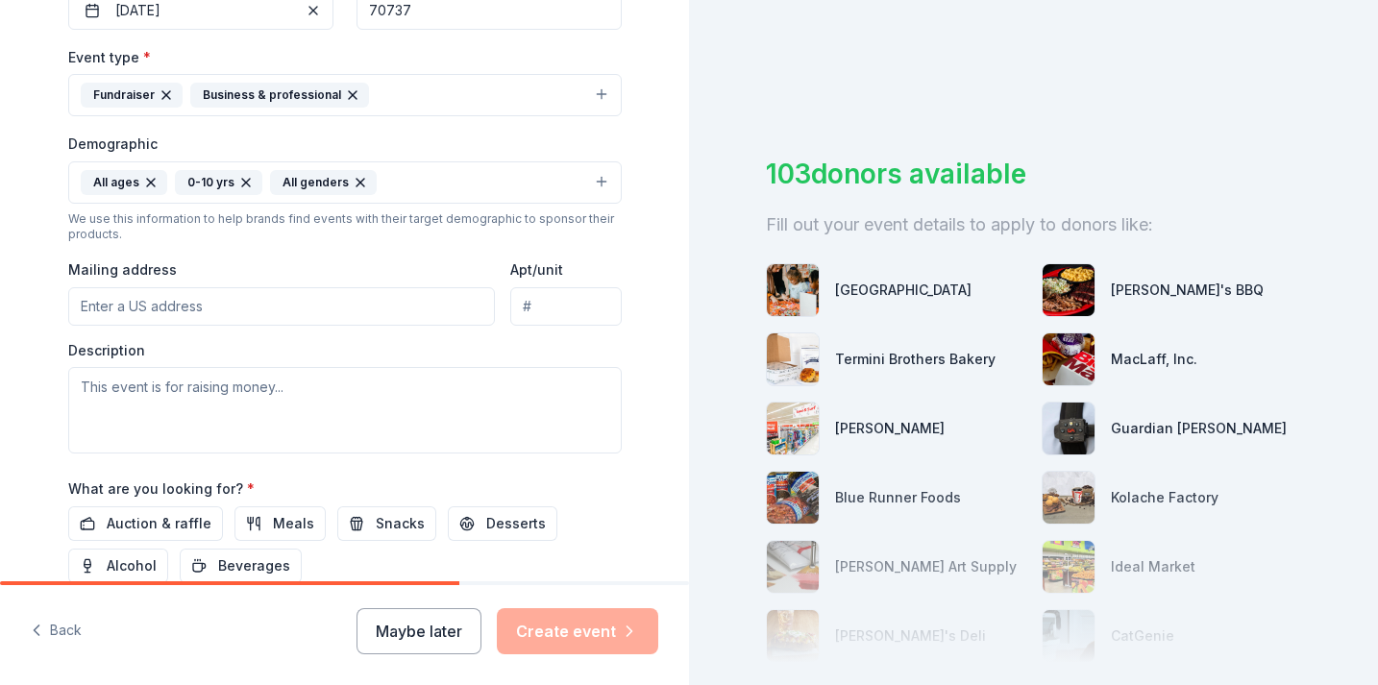
click at [378, 314] on input "Mailing address" at bounding box center [282, 306] width 428 height 38
click at [387, 276] on div "Mailing address" at bounding box center [282, 292] width 428 height 68
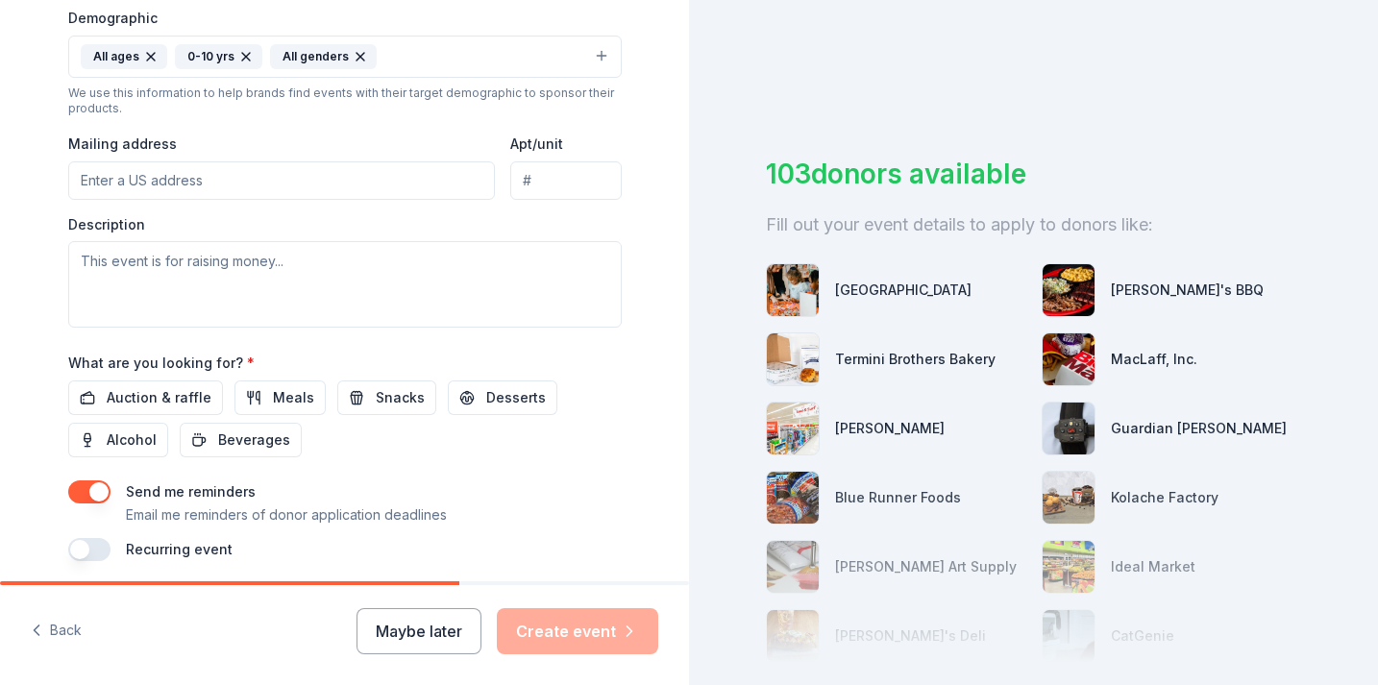
scroll to position [631, 0]
click at [387, 391] on span "Snacks" at bounding box center [400, 395] width 49 height 23
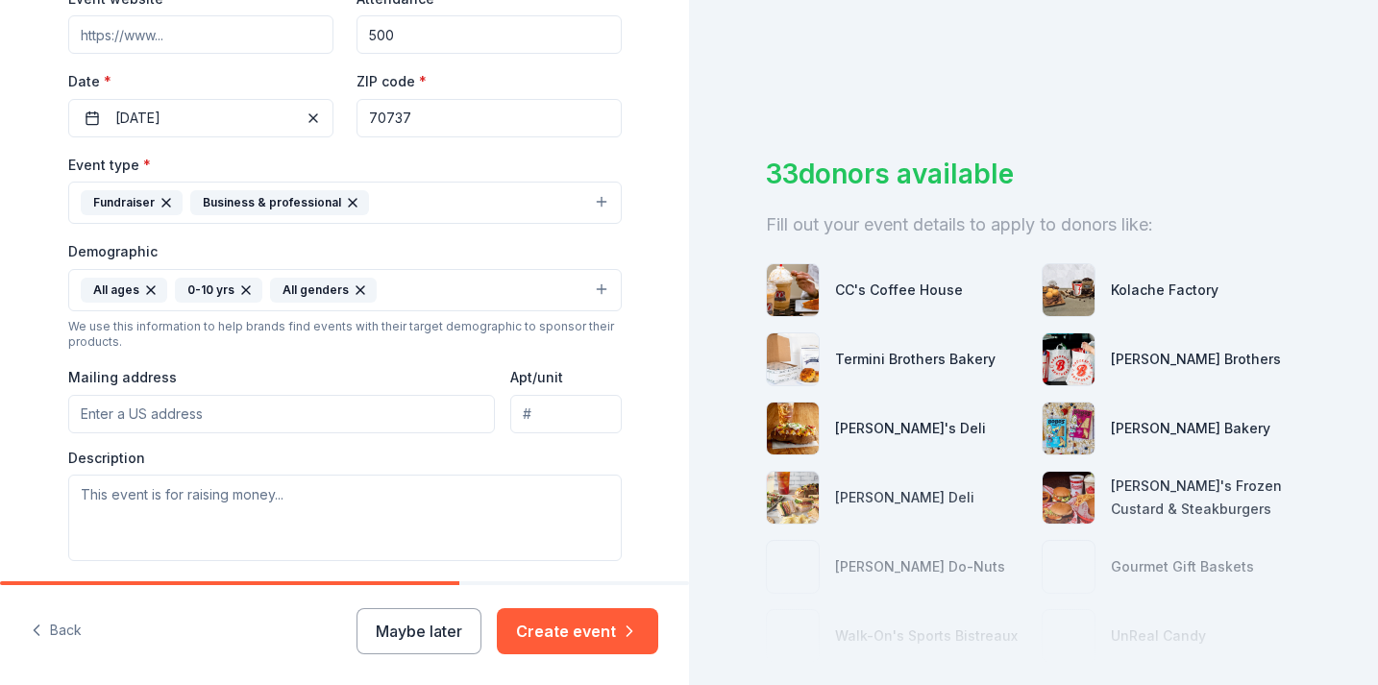
scroll to position [405, 0]
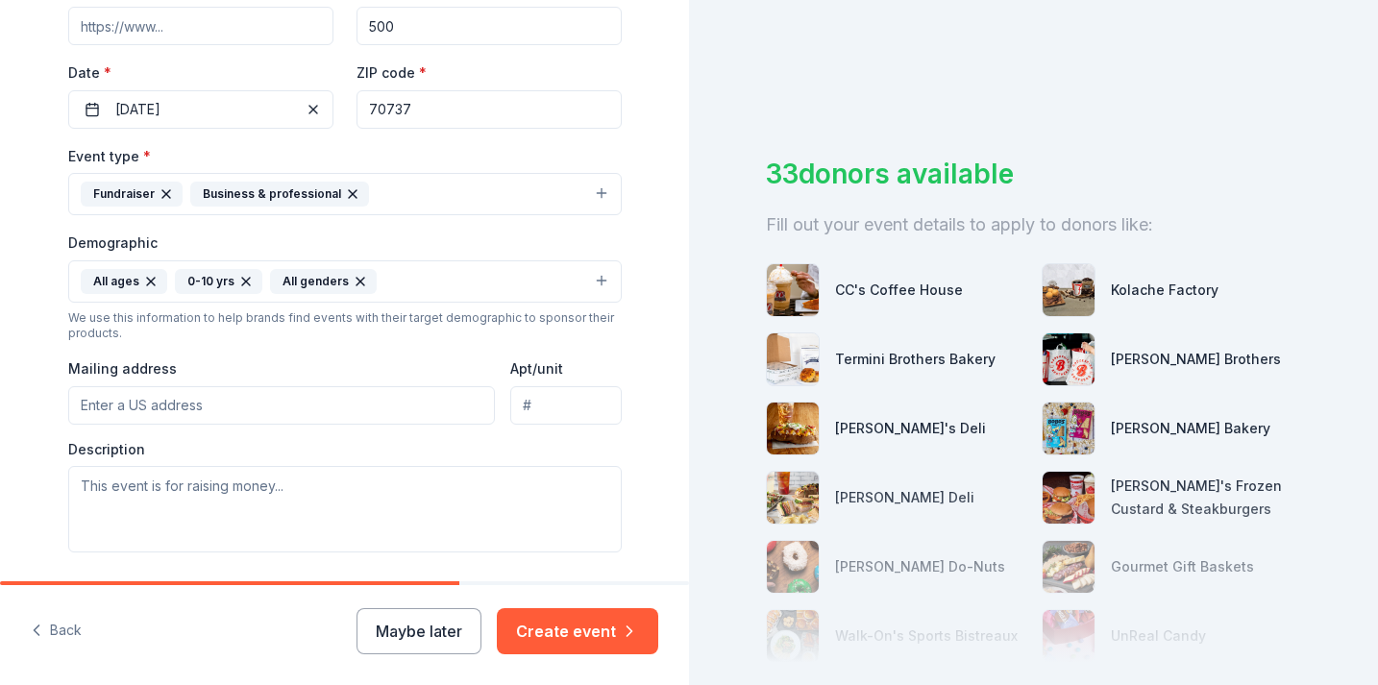
click at [160, 194] on icon "button" at bounding box center [166, 193] width 15 height 15
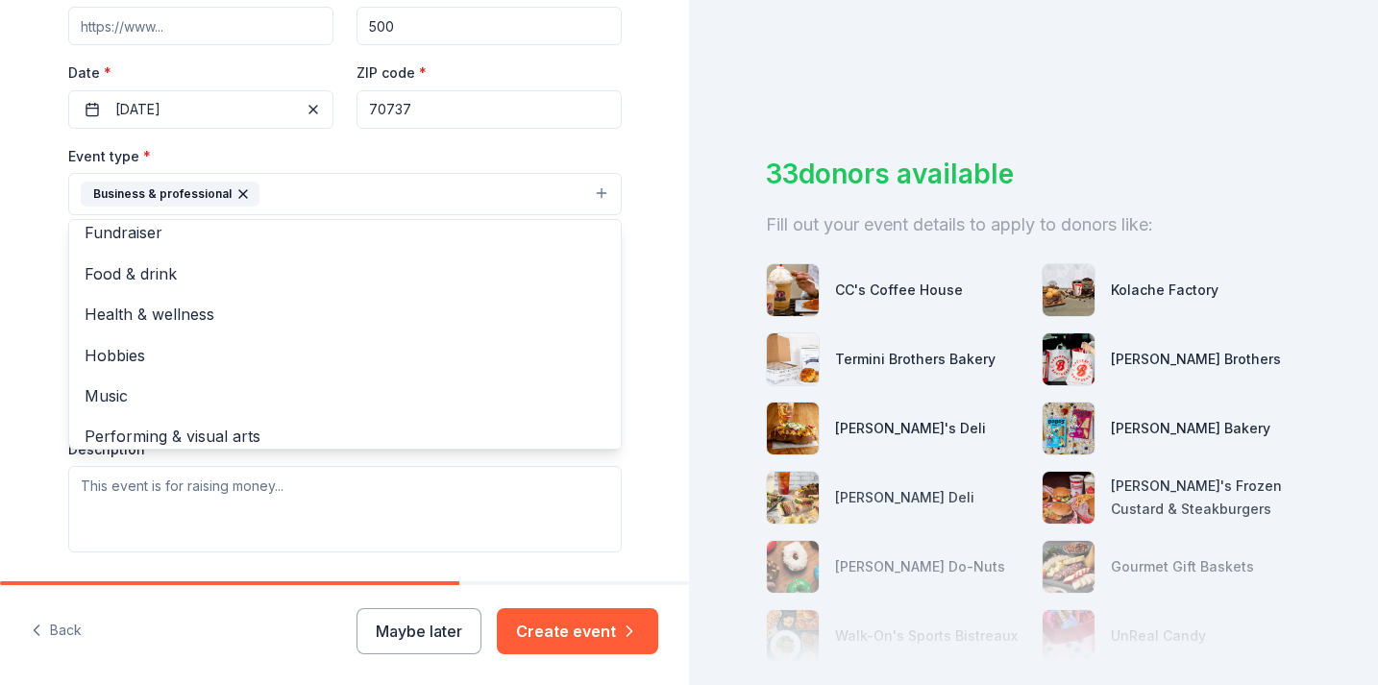
scroll to position [23, 0]
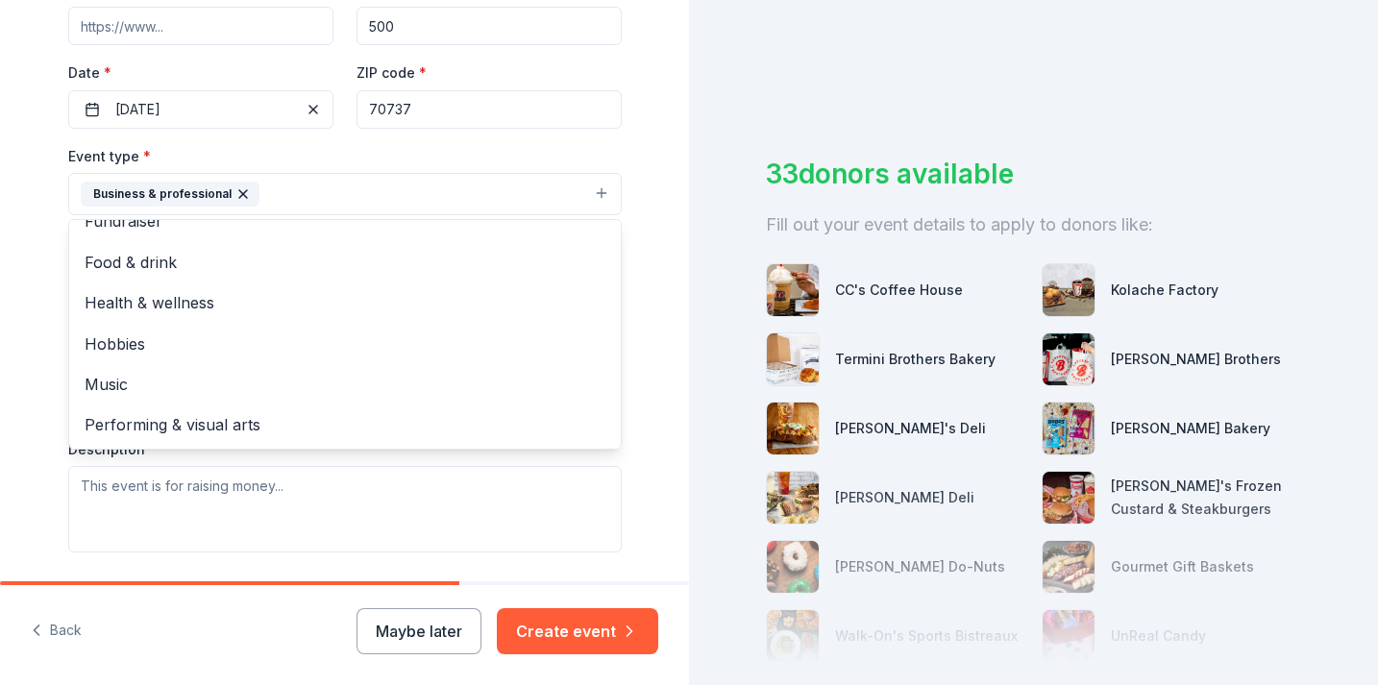
click at [643, 279] on div "Tell us about your event. We'll find in-kind donations you can apply for. Event…" at bounding box center [344, 236] width 615 height 1283
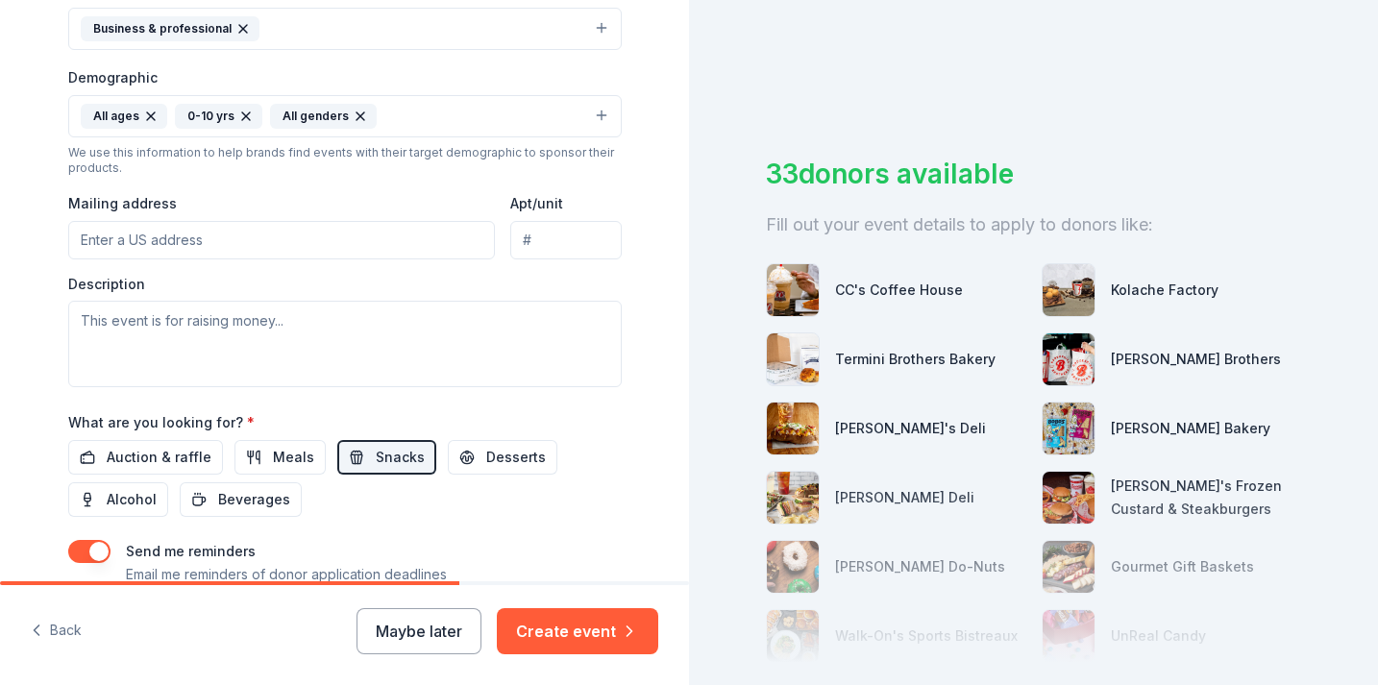
scroll to position [571, 0]
click at [444, 225] on input "Mailing address" at bounding box center [282, 239] width 428 height 38
paste input "[GEOGRAPHIC_DATA]"
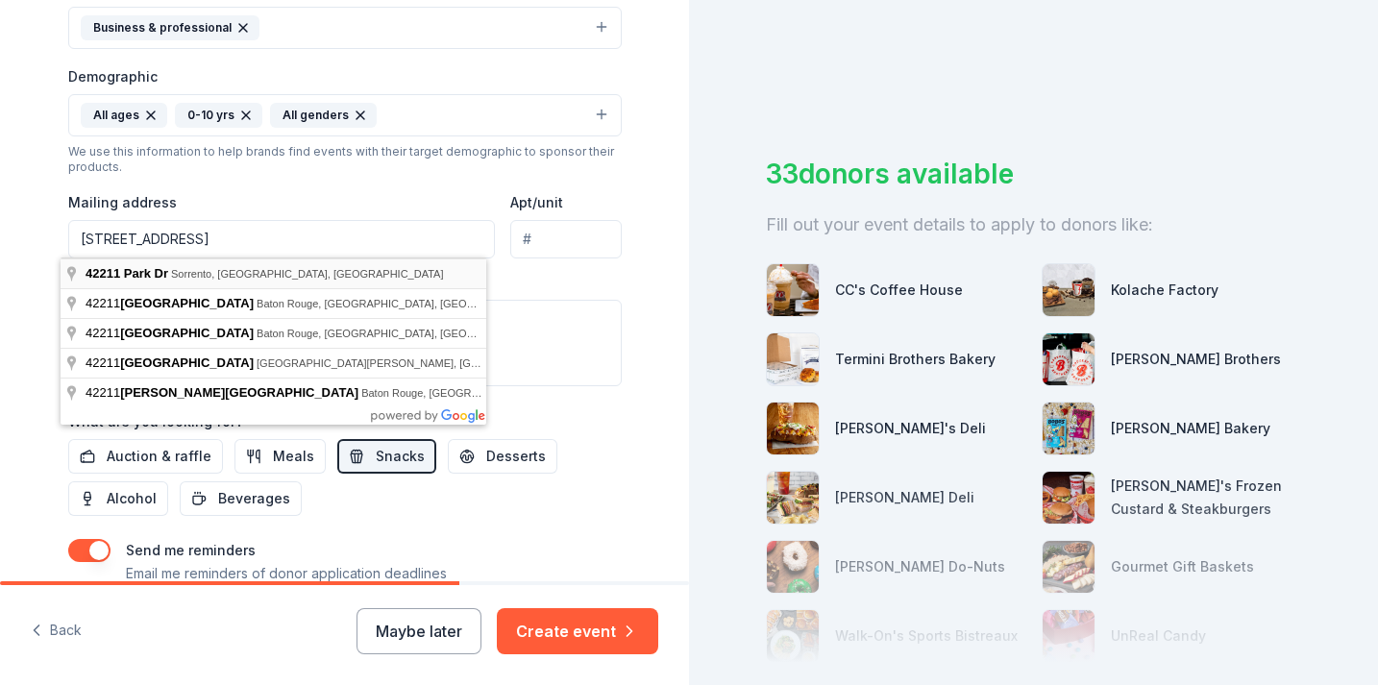
type input "[STREET_ADDRESS]"
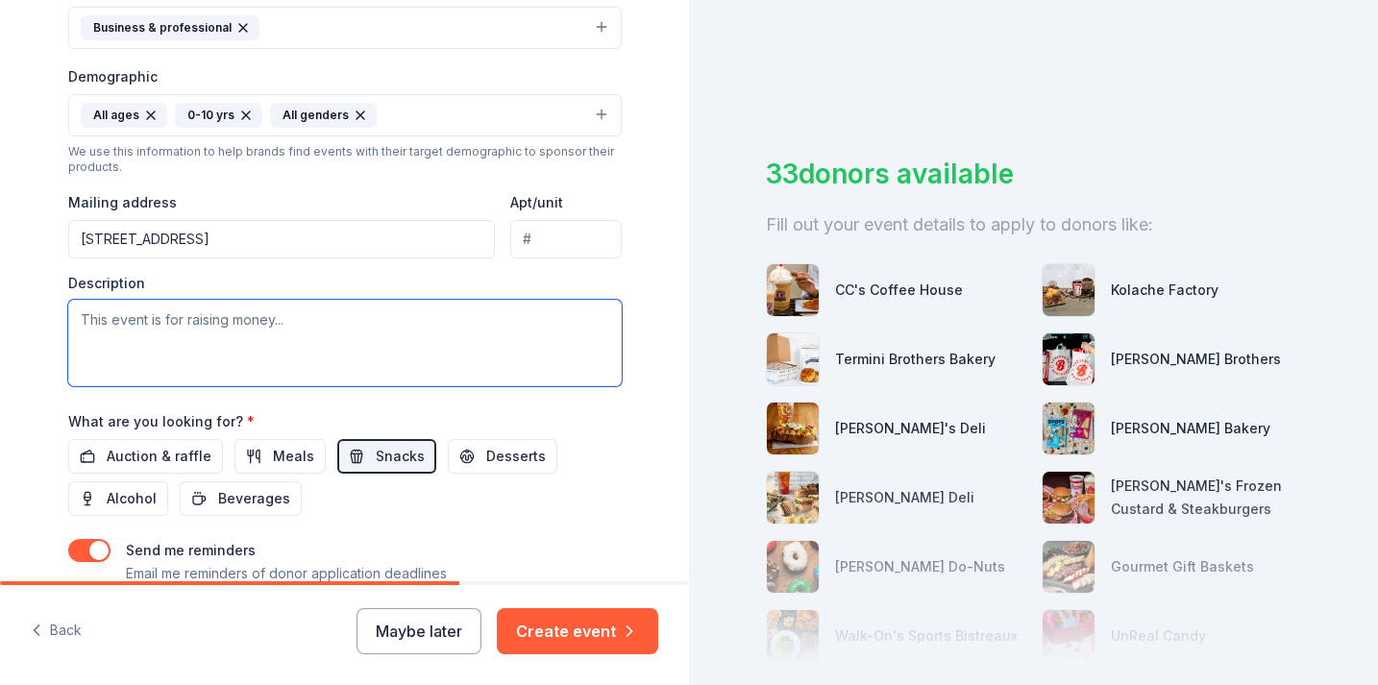
click at [345, 317] on textarea at bounding box center [344, 343] width 553 height 86
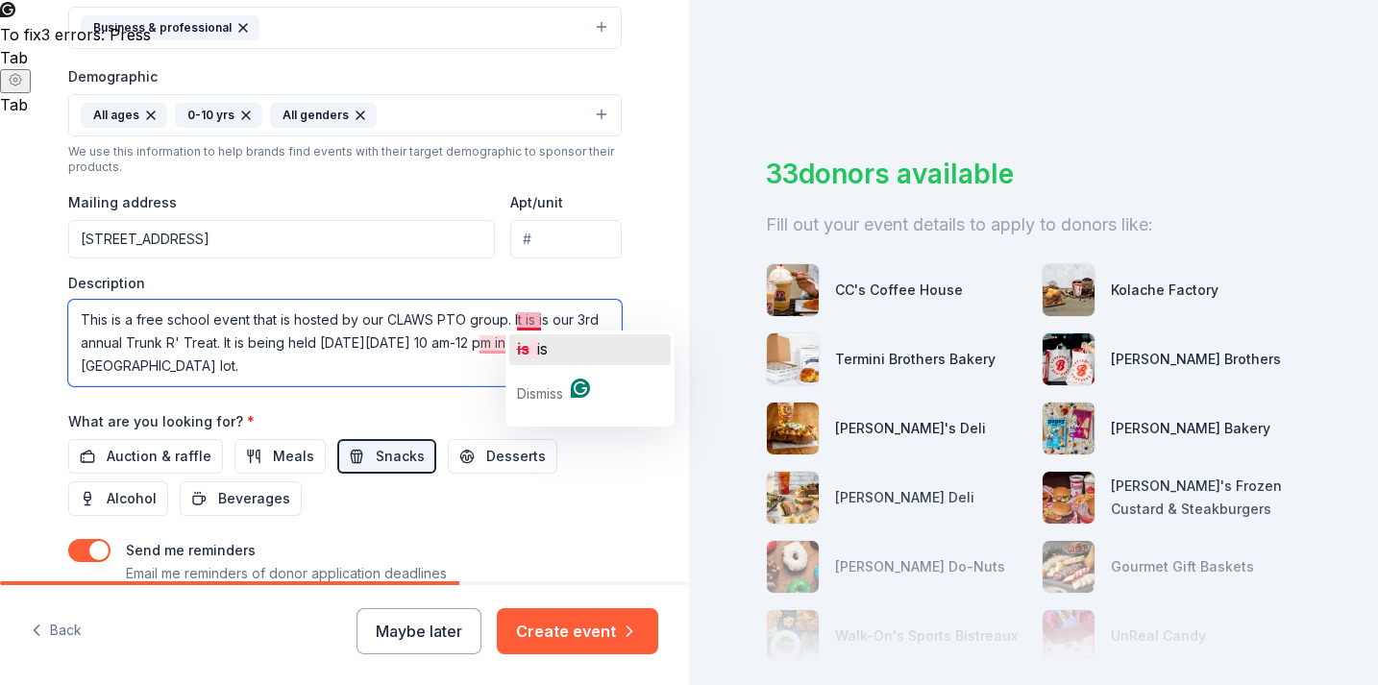
click at [547, 342] on span "is" at bounding box center [542, 348] width 11 height 19
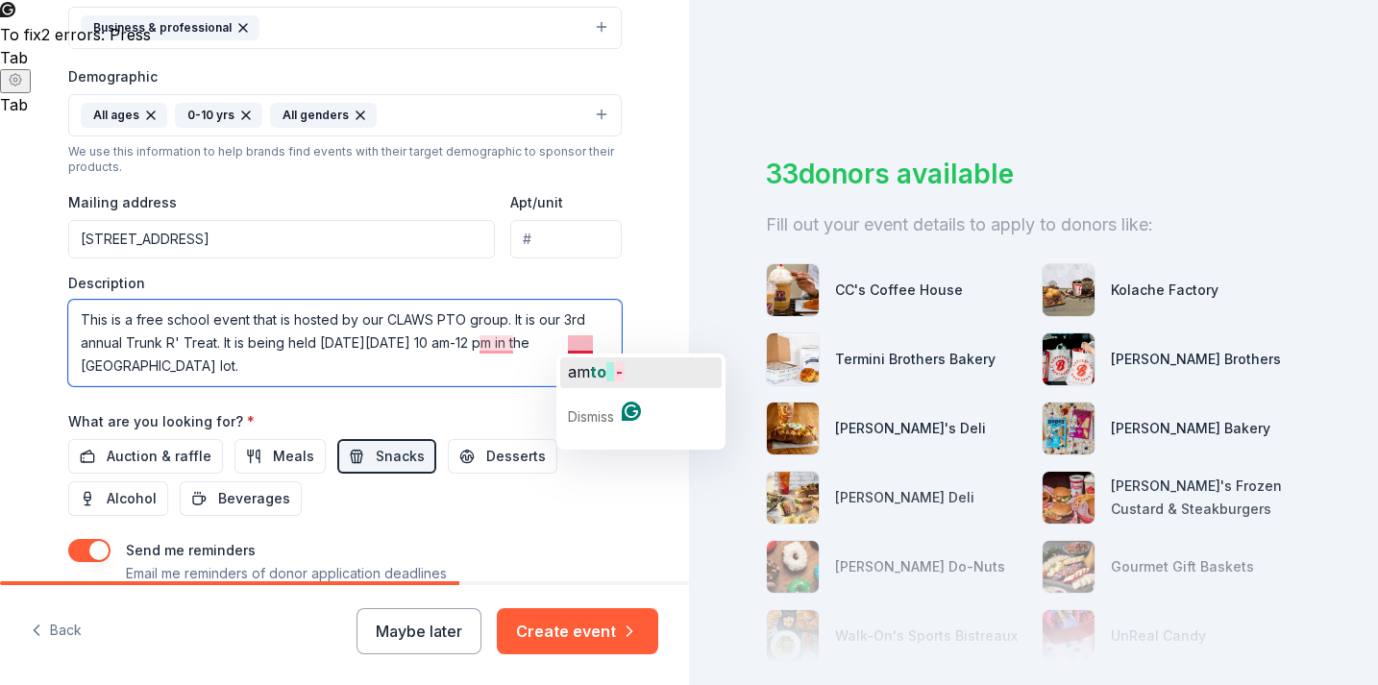
click at [584, 376] on span "am" at bounding box center [579, 371] width 22 height 19
click at [375, 367] on textarea "This is a free school event that is hosted by our CLAWS PTO group. It is our 3r…" at bounding box center [344, 343] width 553 height 86
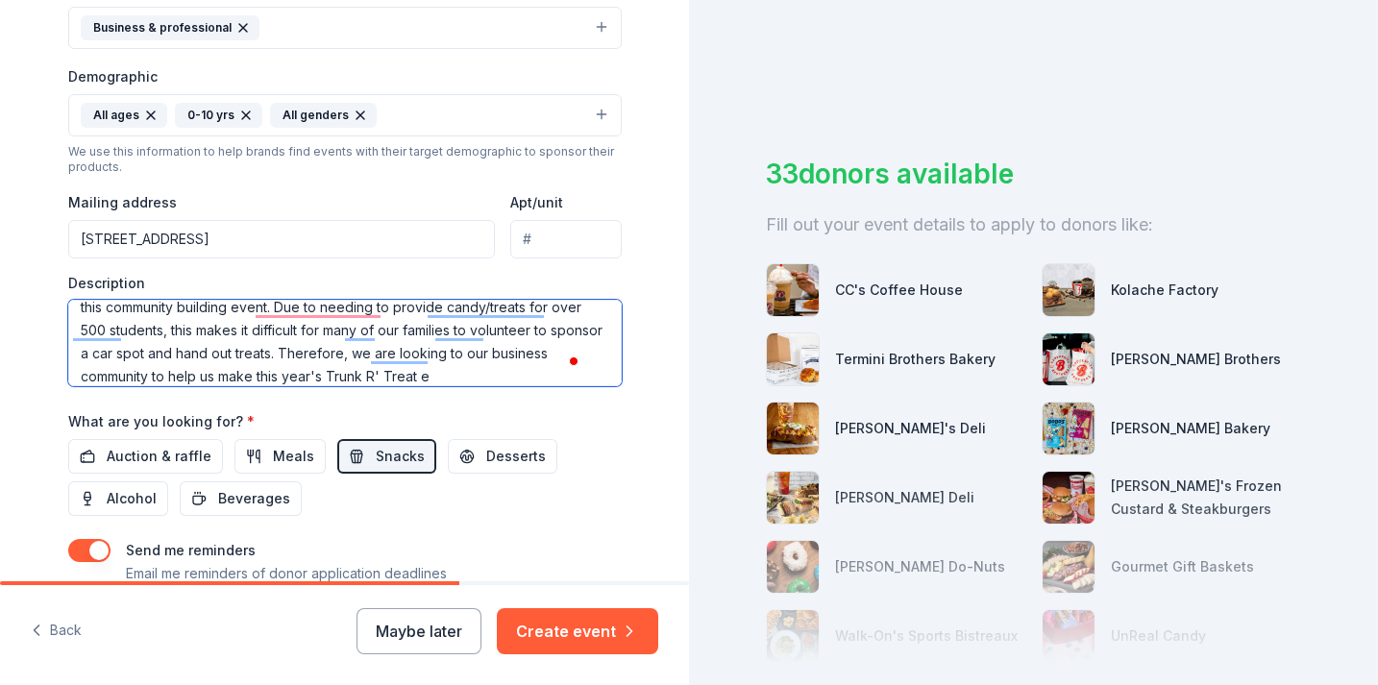
scroll to position [105, 0]
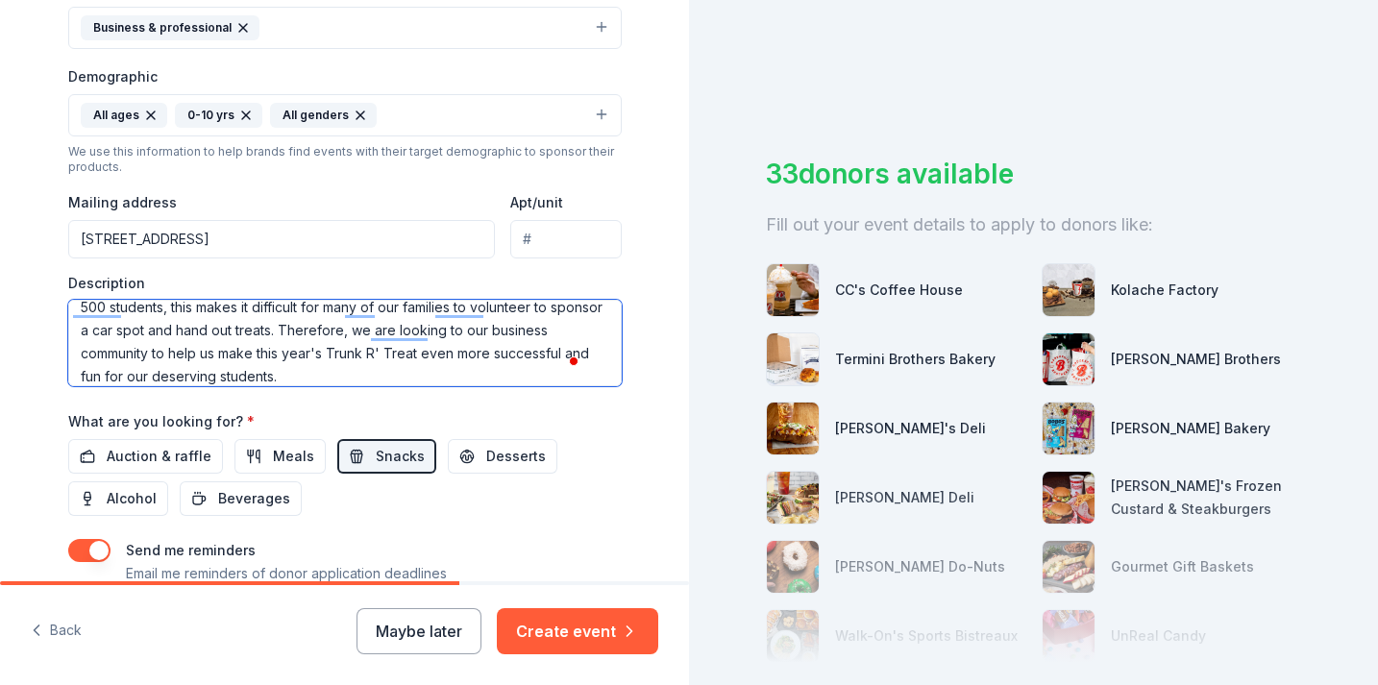
click at [346, 348] on textarea "This is a free school event that is hosted by our CLAWS PTO group. It is our 3r…" at bounding box center [344, 343] width 553 height 86
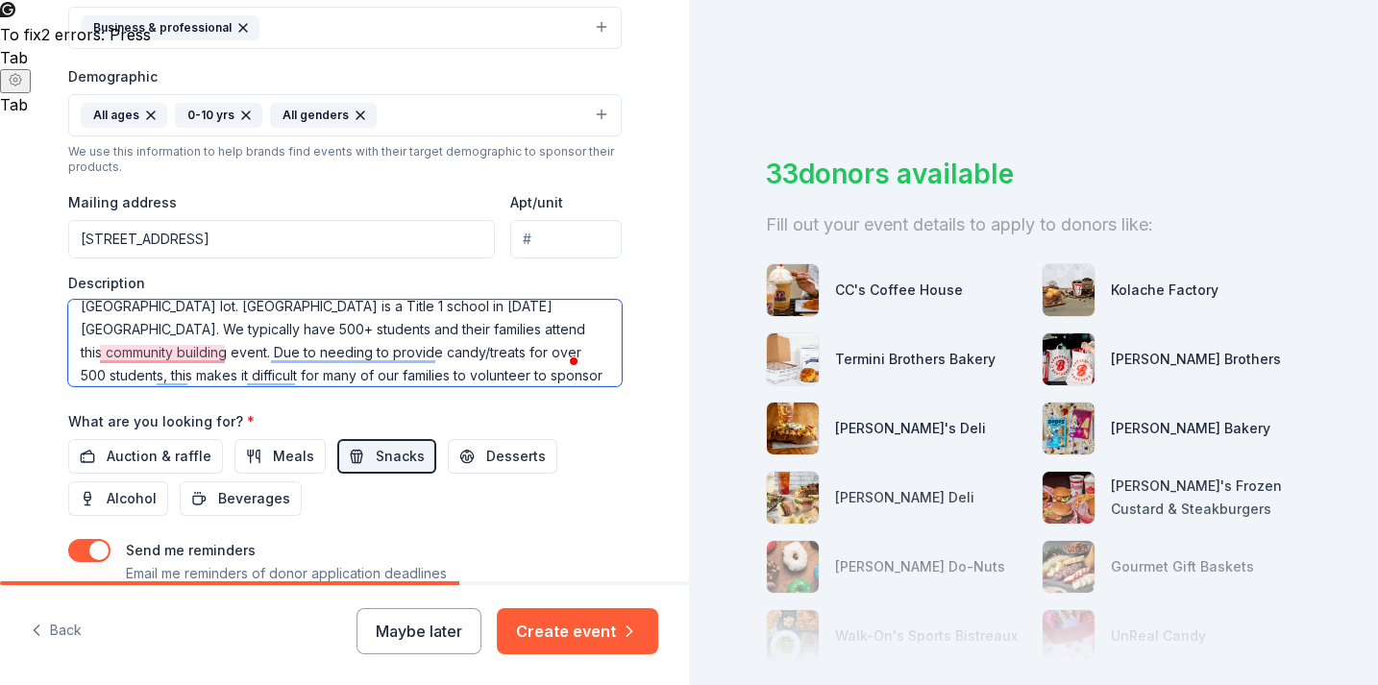
scroll to position [0, 0]
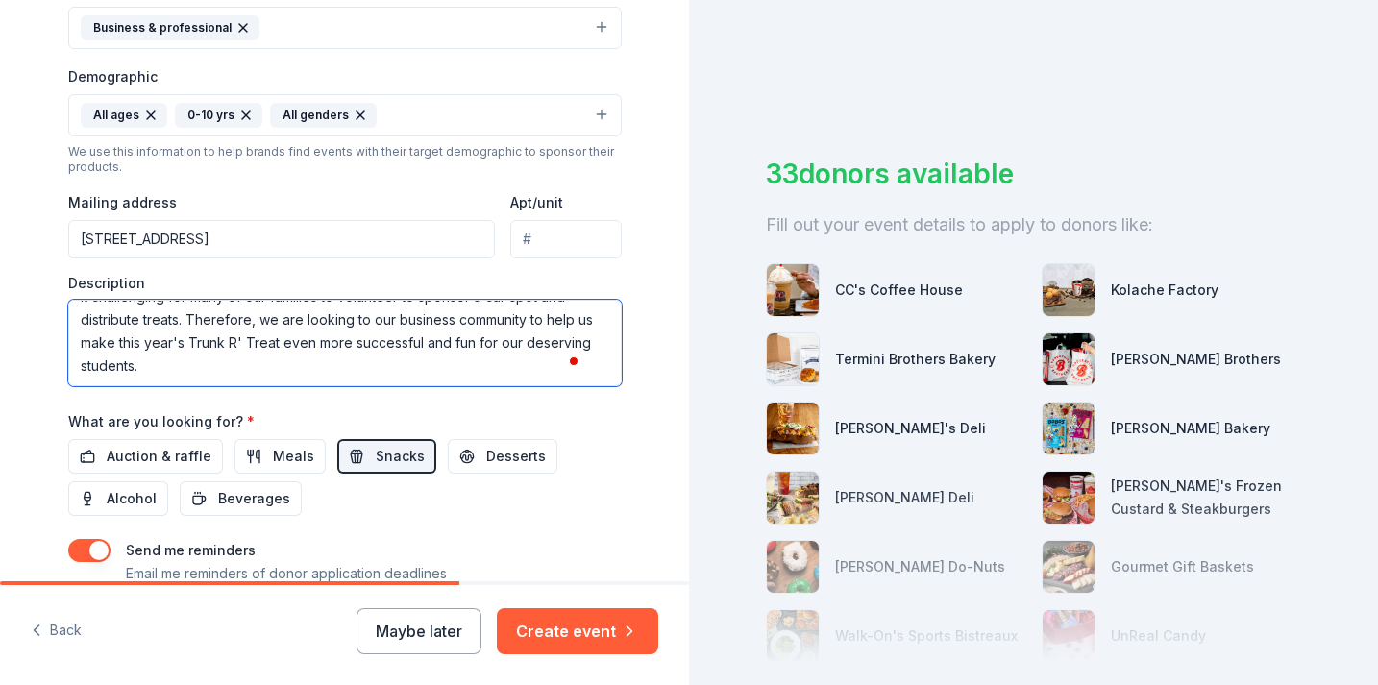
click at [543, 373] on textarea "This is a free school event that is hosted by our CLAWS PTO group. It is our 3r…" at bounding box center [344, 343] width 553 height 86
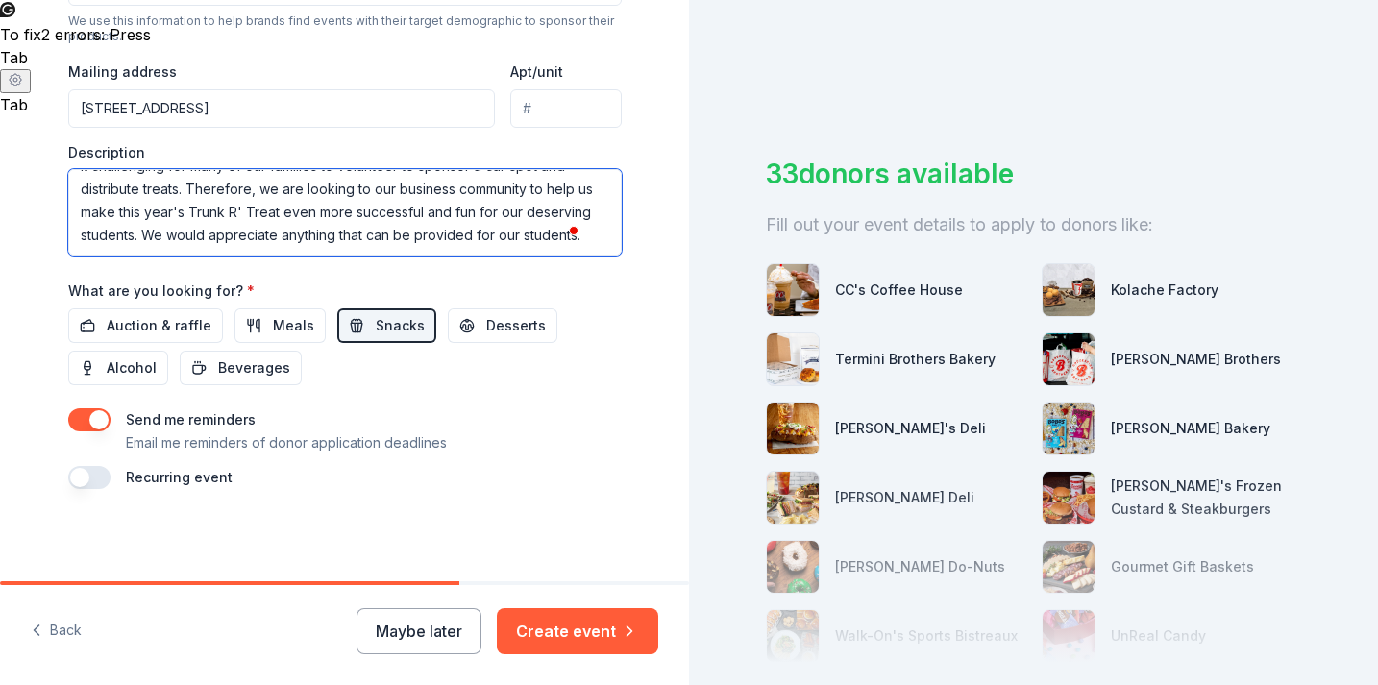
type textarea "This is a free school event that is hosted by our CLAWS PTO group. It is our 3r…"
click at [93, 424] on button "button" at bounding box center [89, 419] width 42 height 23
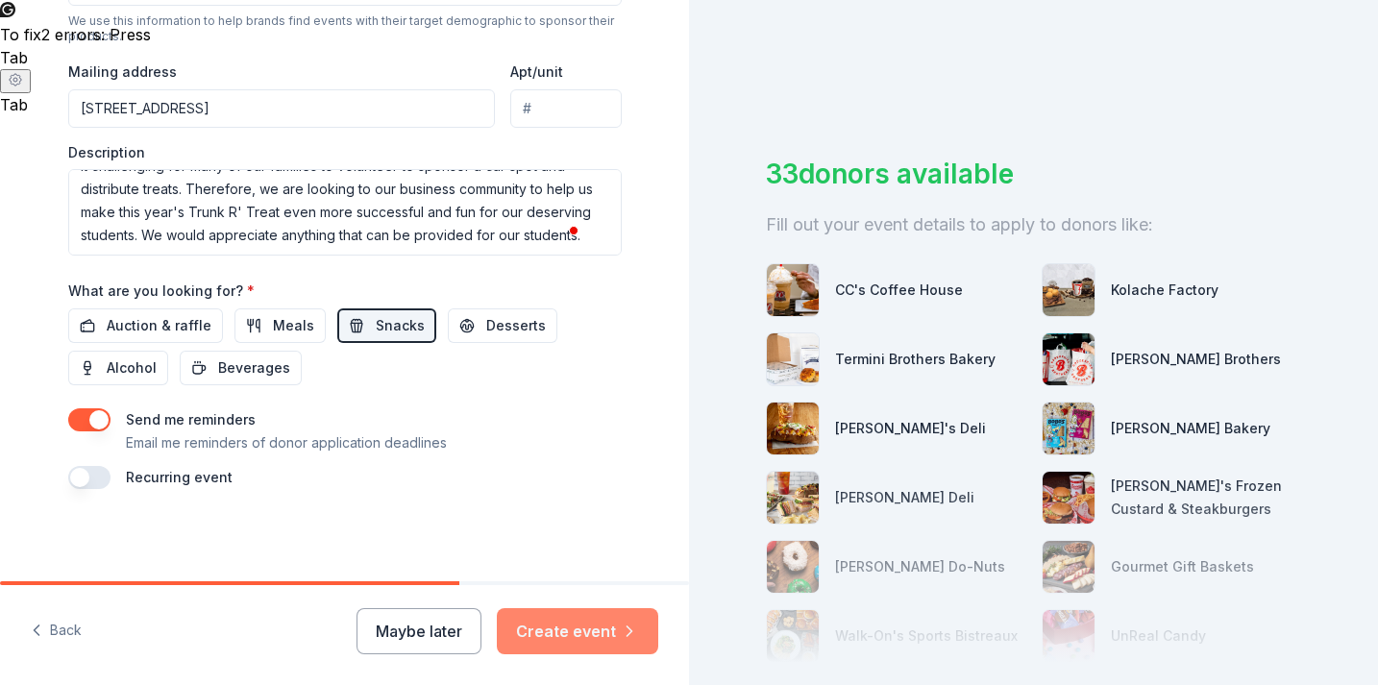
click at [603, 633] on button "Create event" at bounding box center [577, 631] width 161 height 46
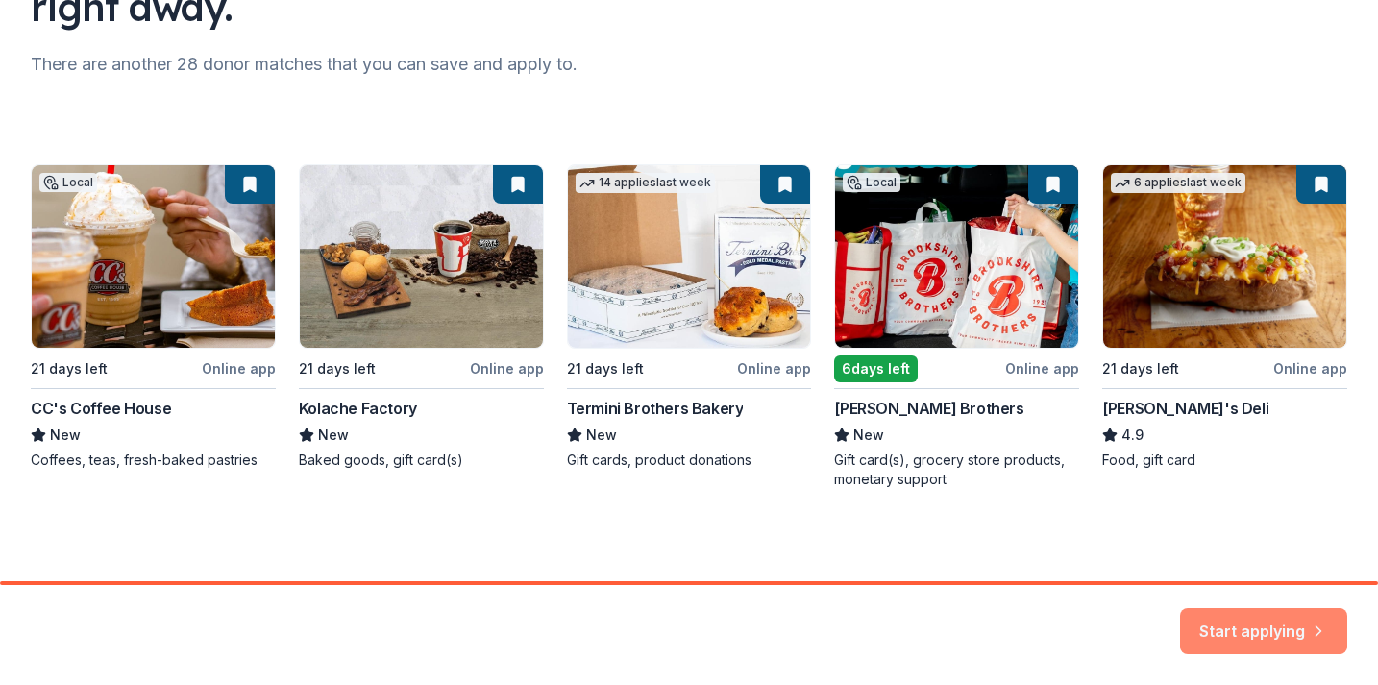
click at [1262, 622] on button "Start applying" at bounding box center [1263, 620] width 167 height 46
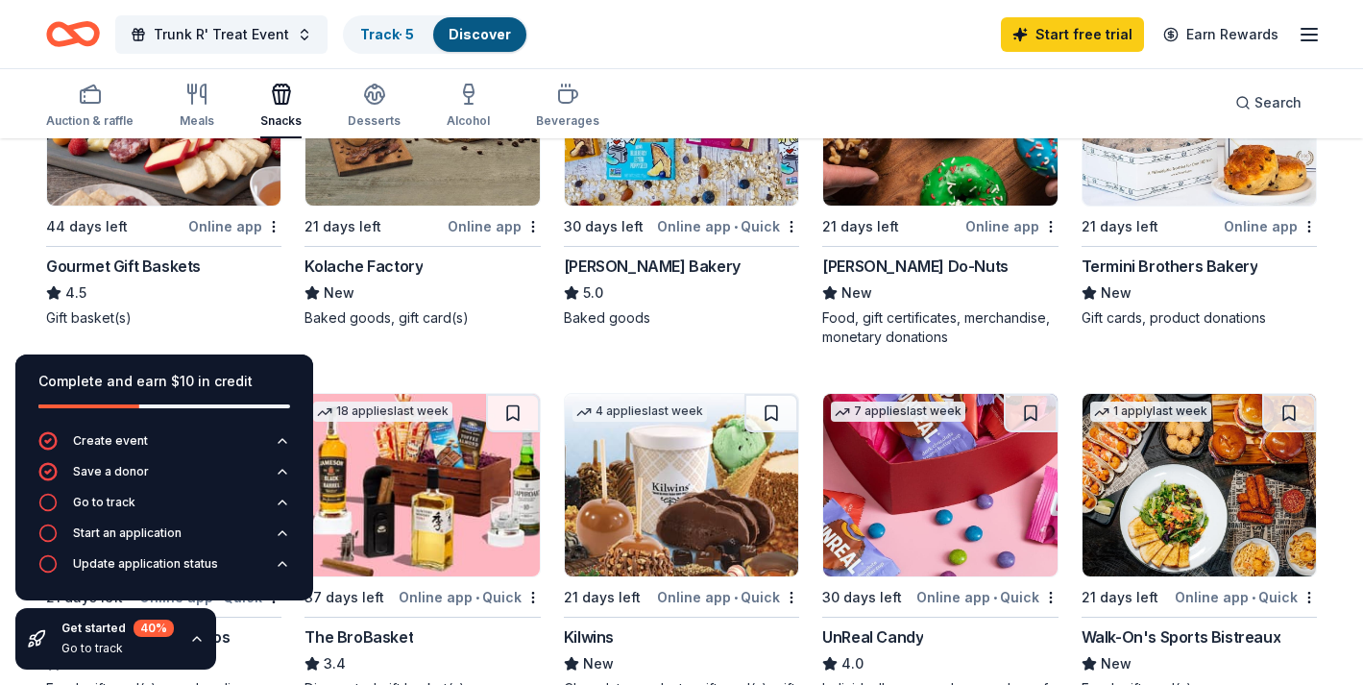
scroll to position [706, 0]
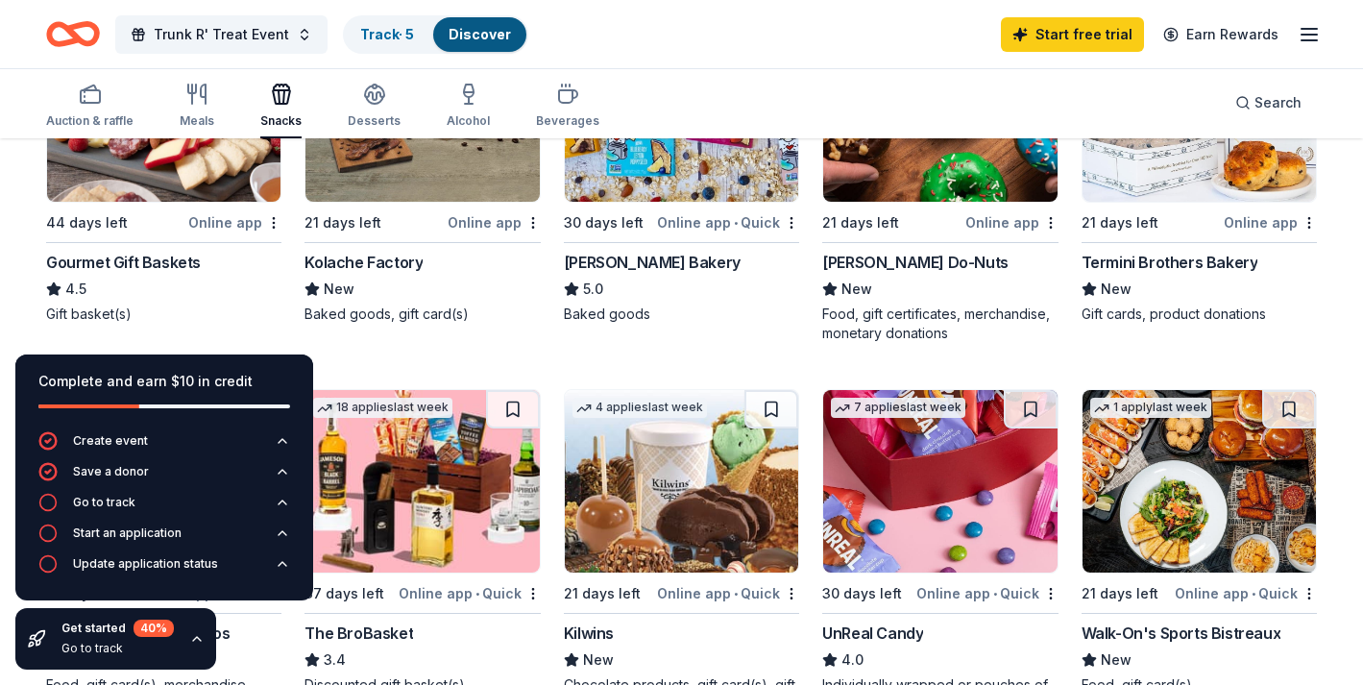
click at [194, 639] on icon "button" at bounding box center [196, 638] width 15 height 15
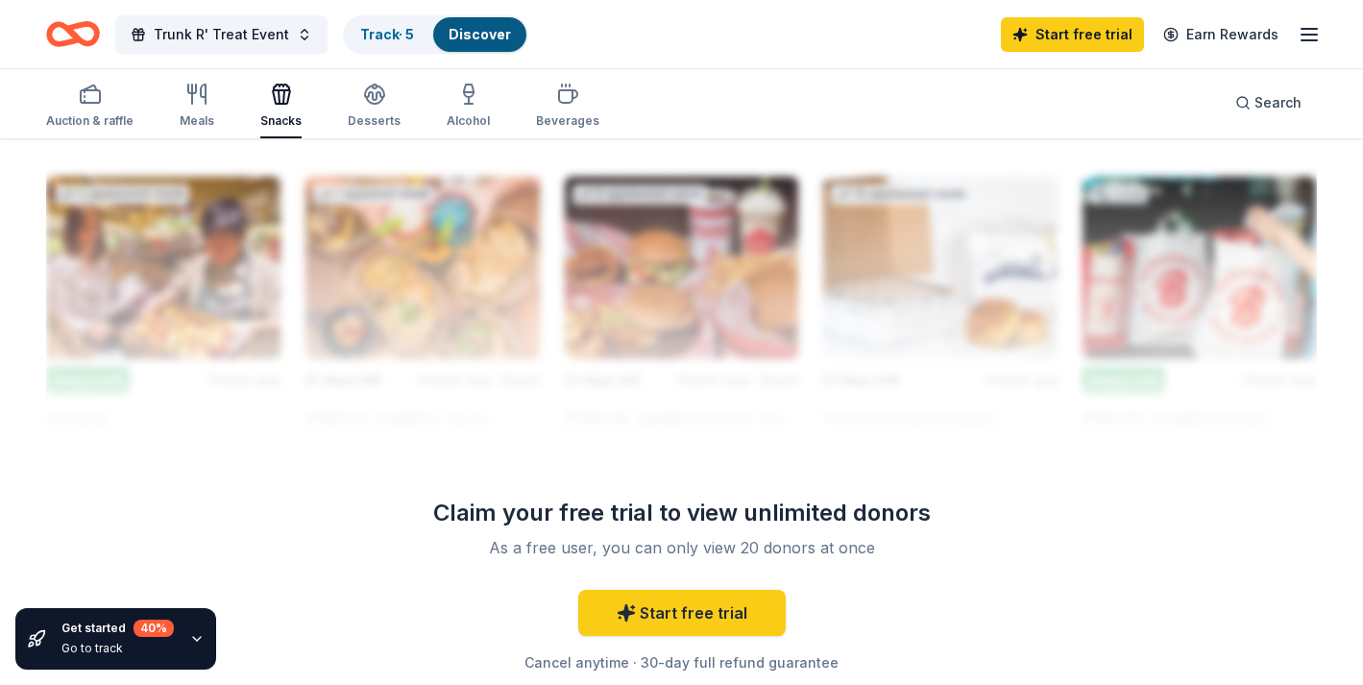
scroll to position [1712, 0]
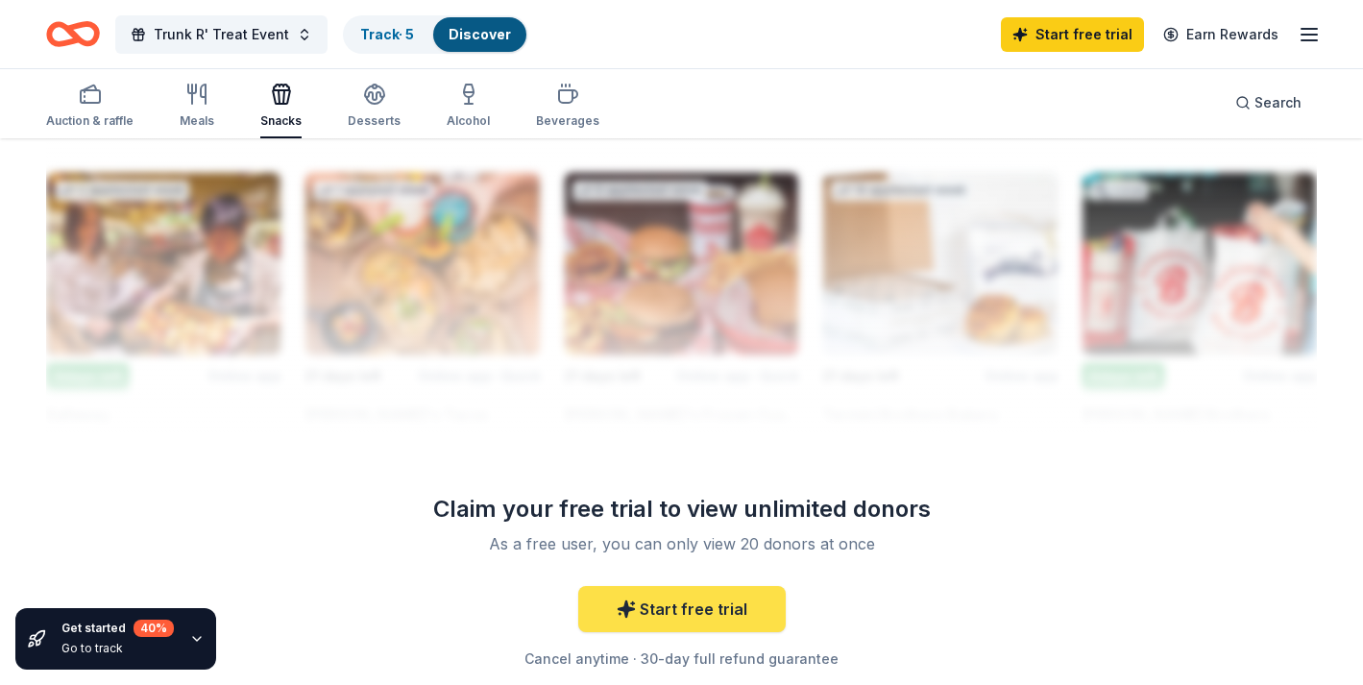
click at [720, 615] on link "Start free trial" at bounding box center [682, 609] width 208 height 46
